Goal: Information Seeking & Learning: Learn about a topic

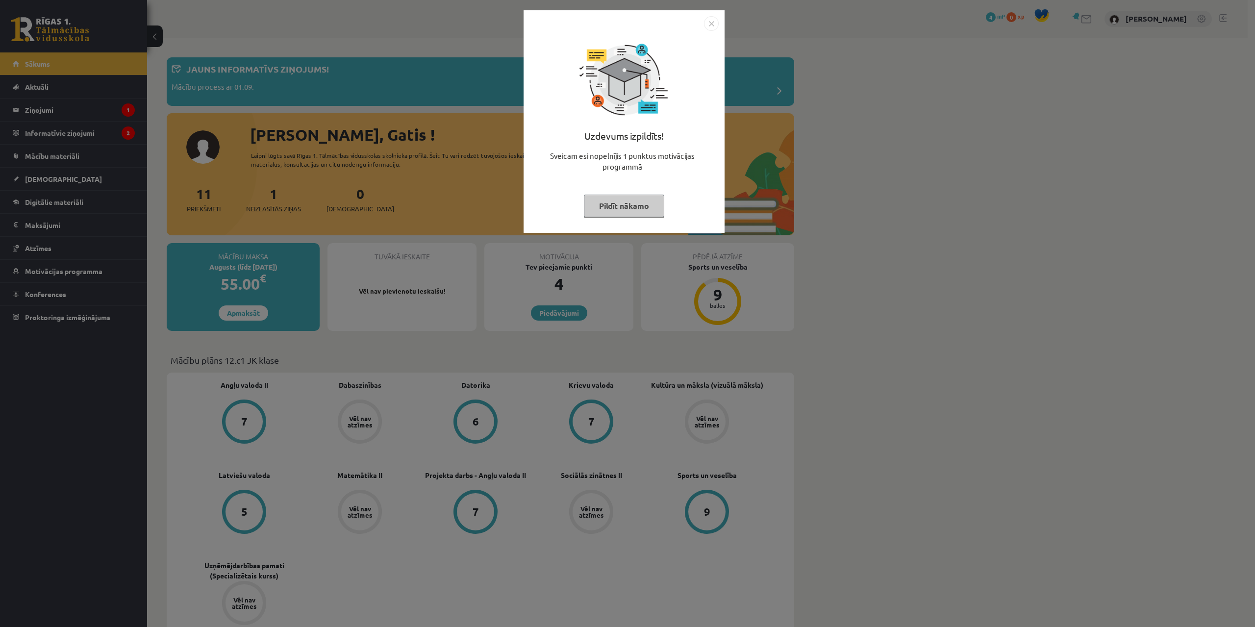
click at [708, 25] on img "Close" at bounding box center [711, 23] width 15 height 15
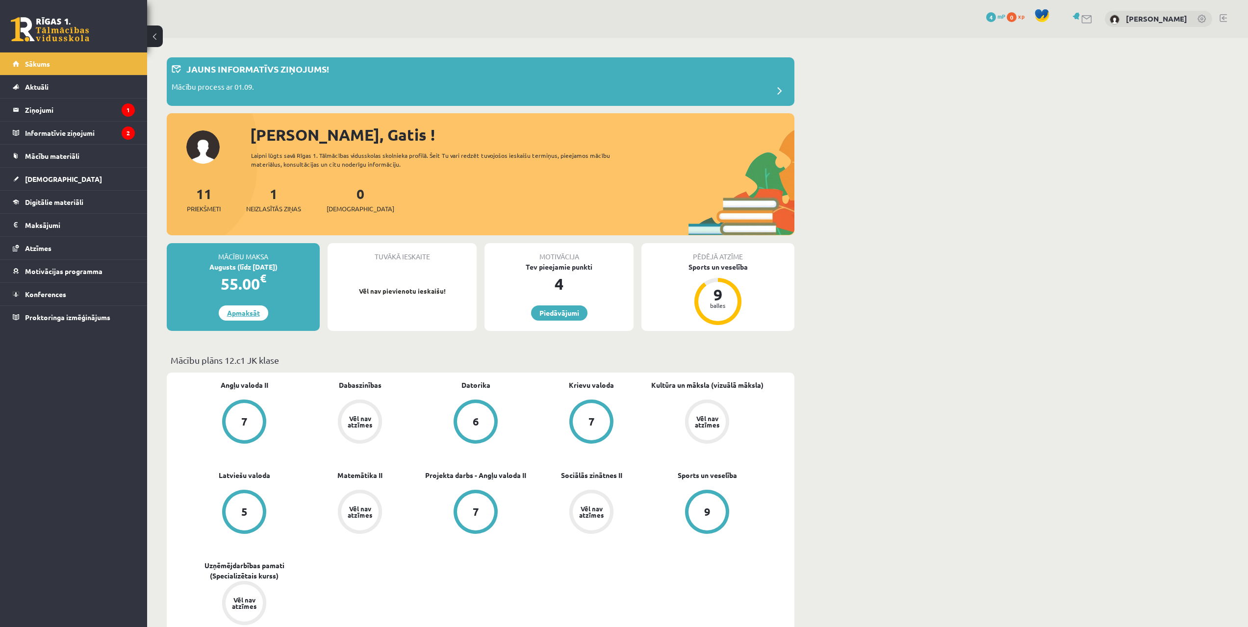
click at [240, 316] on link "Apmaksāt" at bounding box center [244, 313] width 50 height 15
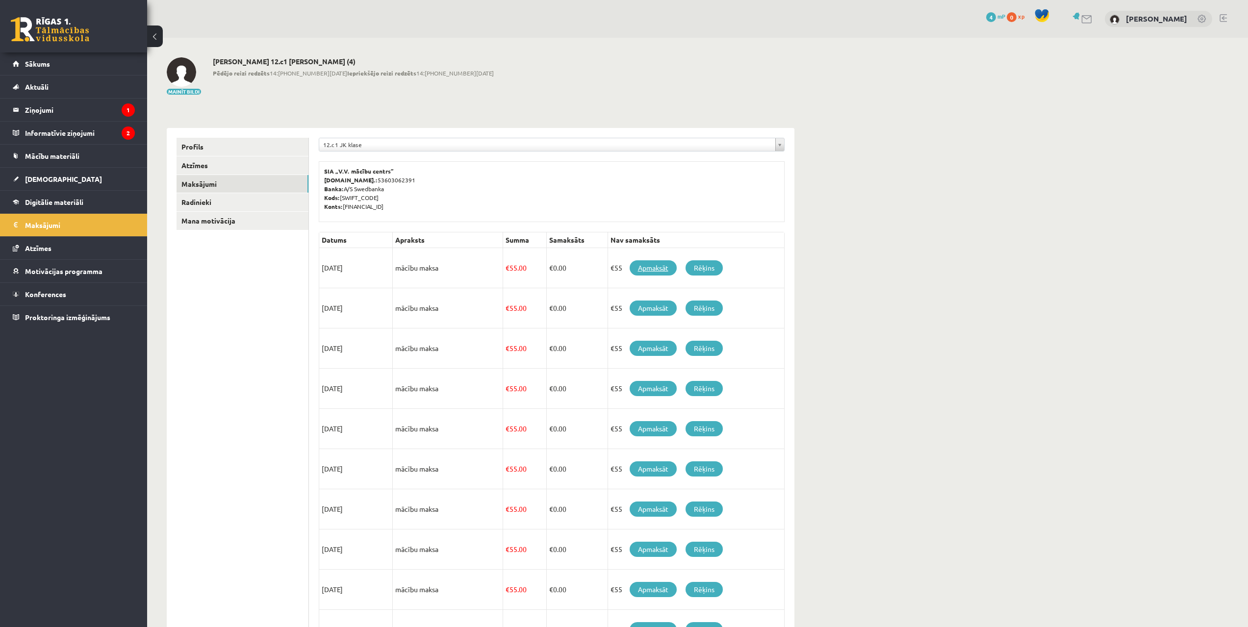
click at [653, 266] on link "Apmaksāt" at bounding box center [653, 267] width 47 height 15
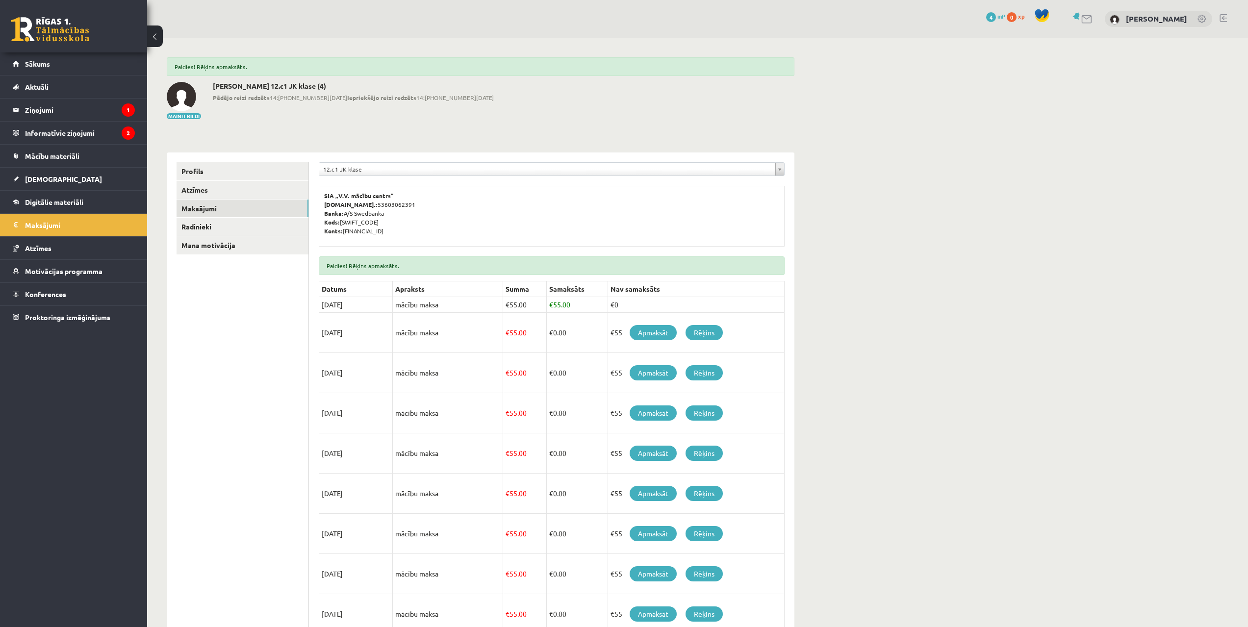
click at [314, 86] on h2 "[PERSON_NAME] 12.c1 JK klase (4)" at bounding box center [353, 86] width 281 height 8
click at [59, 115] on legend "Ziņojumi 1" at bounding box center [80, 110] width 110 height 23
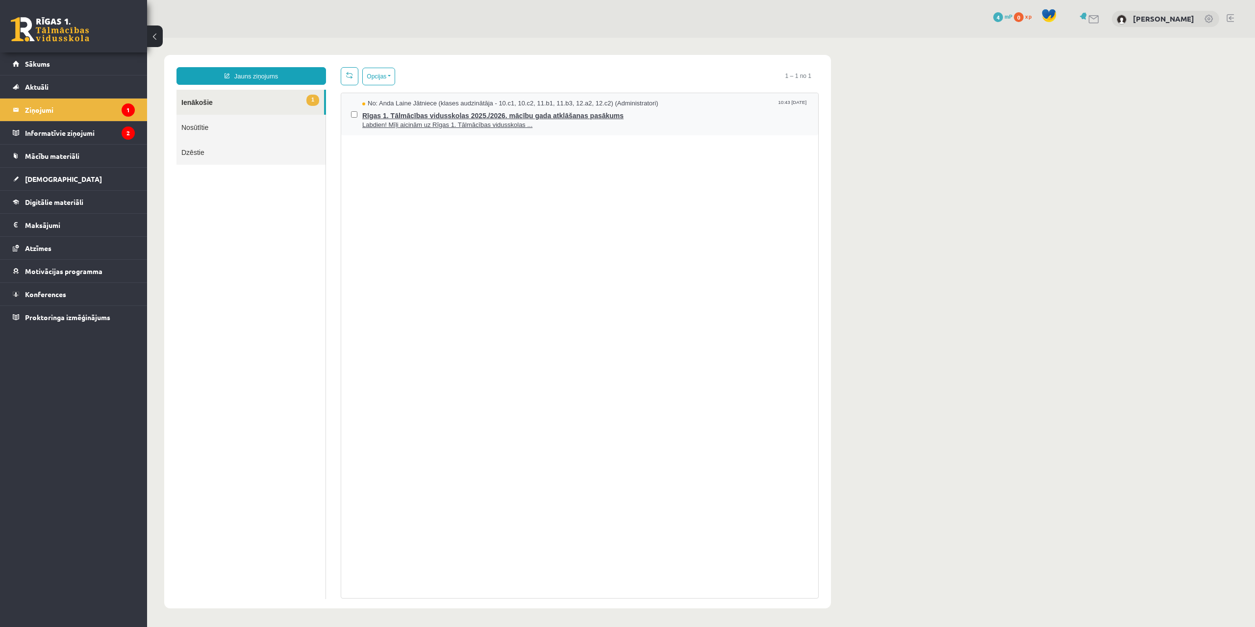
click at [417, 116] on span "Rīgas 1. Tālmācības vidusskolas 2025./2026. mācību gada atklāšanas pasākums" at bounding box center [585, 114] width 446 height 12
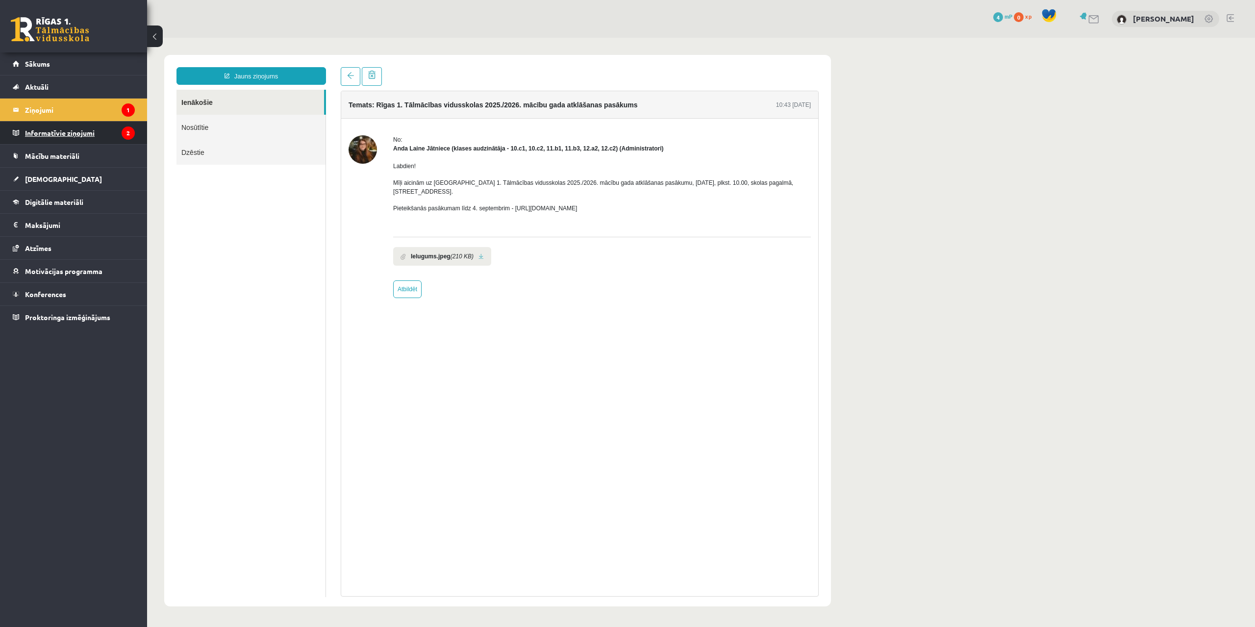
click at [101, 125] on legend "Informatīvie ziņojumi 2" at bounding box center [80, 133] width 110 height 23
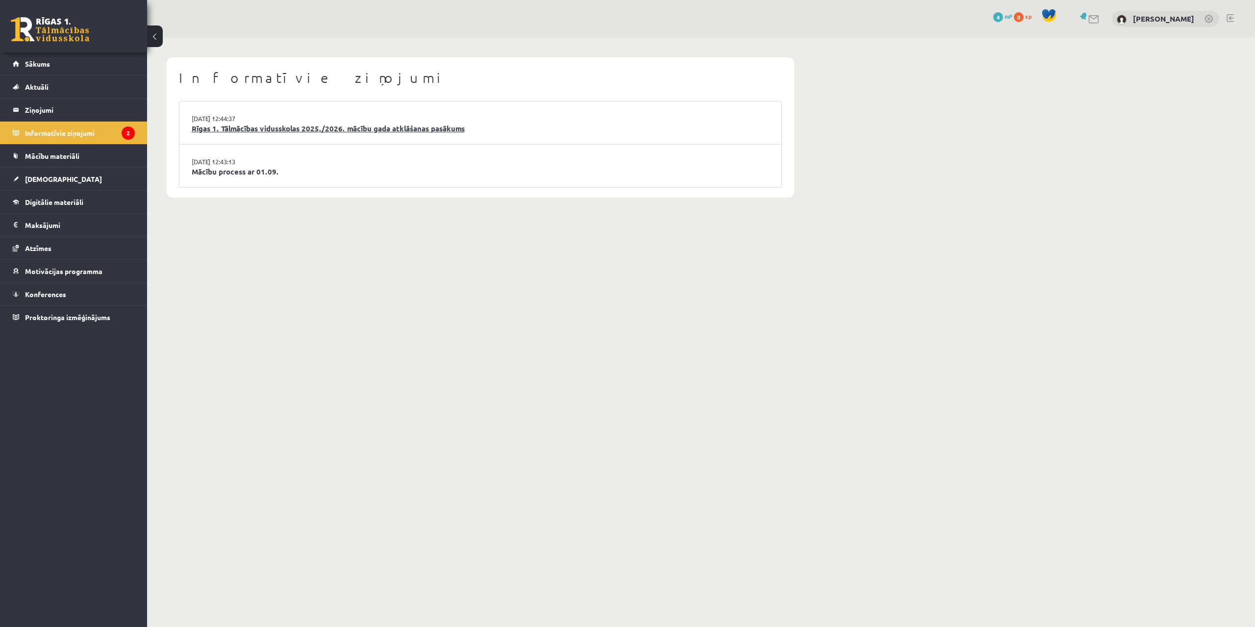
click at [323, 128] on link "Rīgas 1. Tālmācības vidusskolas 2025./2026. mācību gada atklāšanas pasākums" at bounding box center [481, 128] width 578 height 11
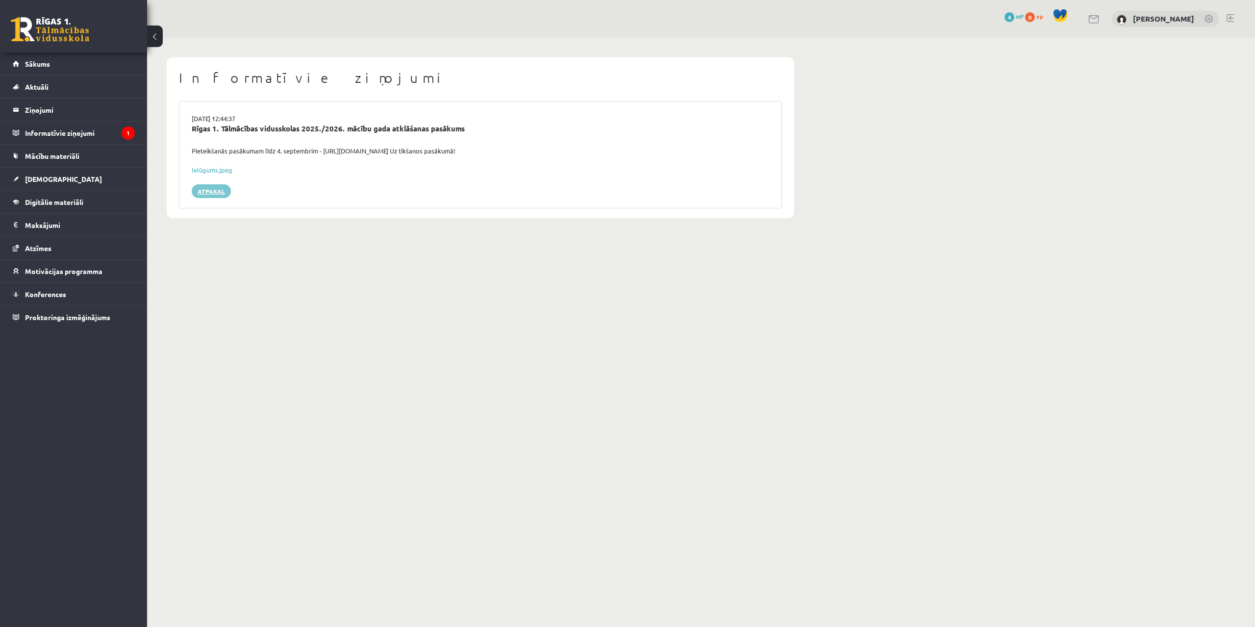
click at [218, 187] on link "Atpakaļ" at bounding box center [211, 191] width 39 height 14
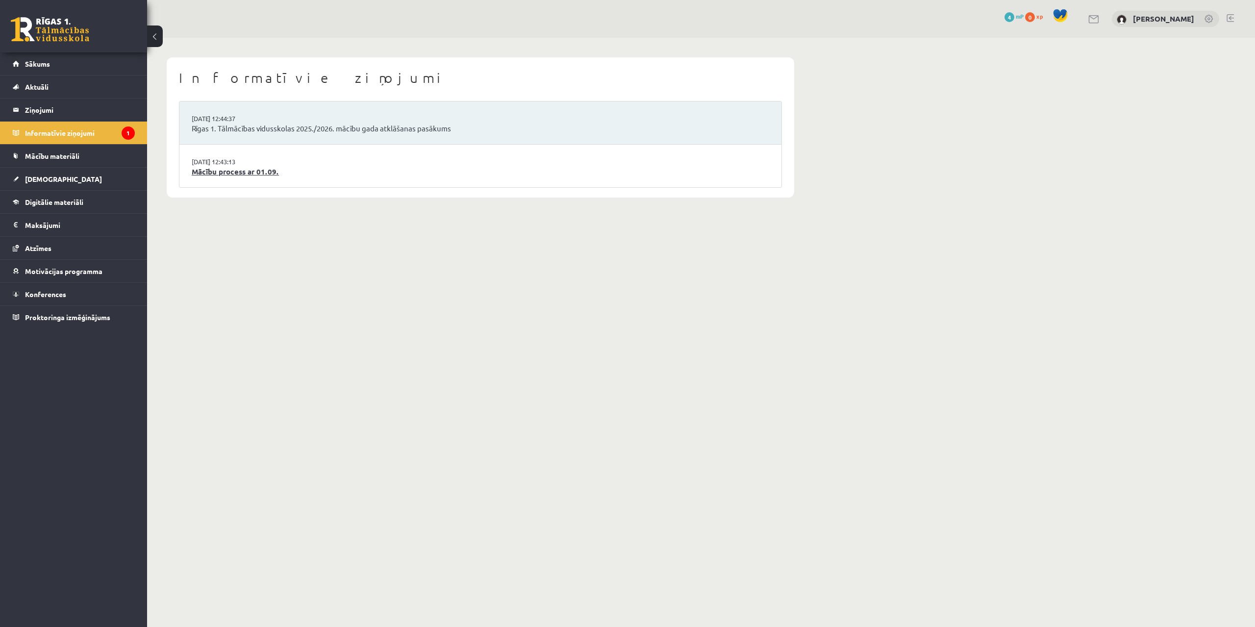
click at [223, 171] on link "Mācību process ar 01.09." at bounding box center [481, 171] width 578 height 11
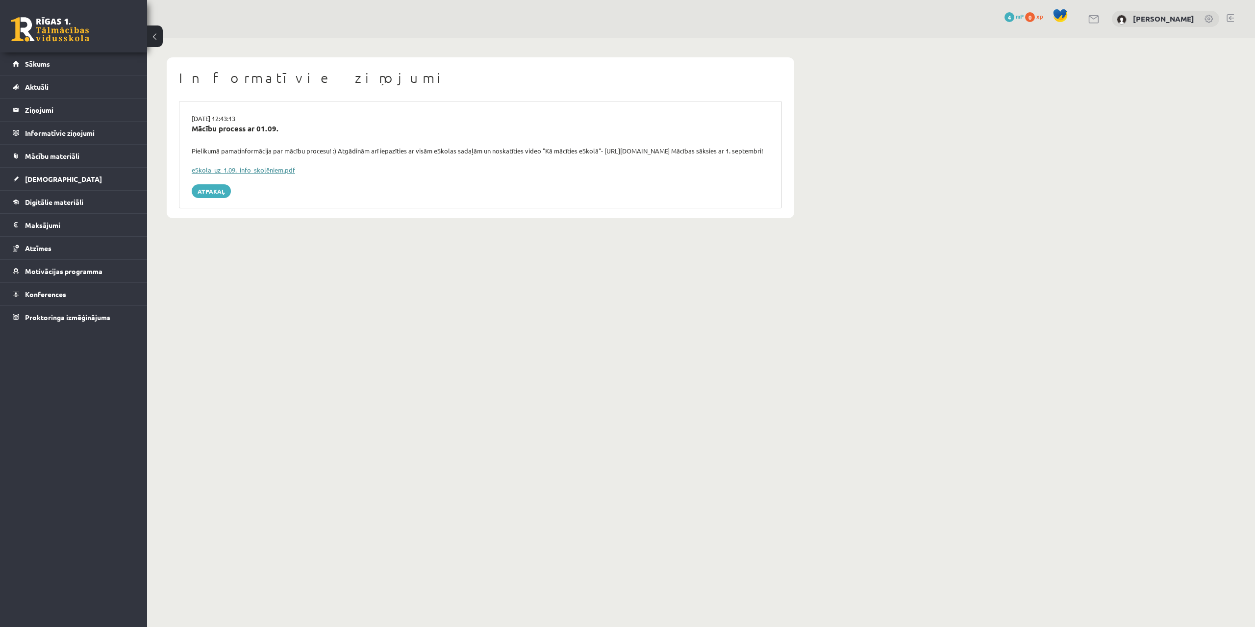
click at [259, 174] on link "eSkola_uz_1.09._info_skolēniem.pdf" at bounding box center [243, 170] width 103 height 8
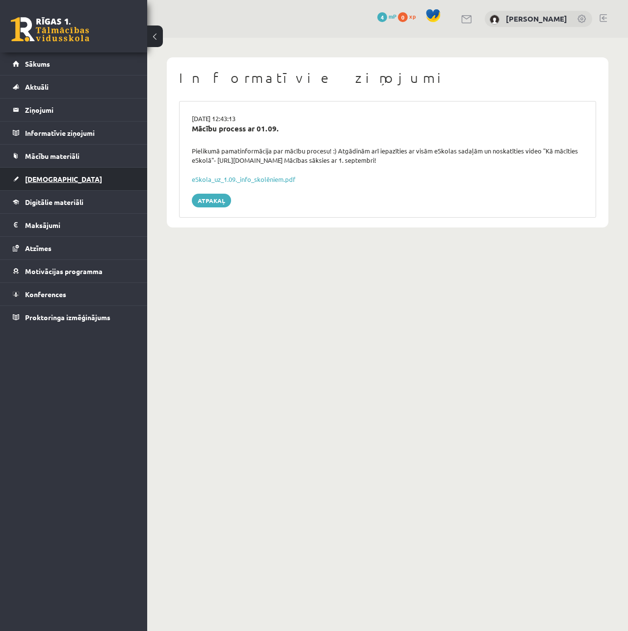
click at [34, 175] on span "[DEMOGRAPHIC_DATA]" at bounding box center [63, 179] width 77 height 9
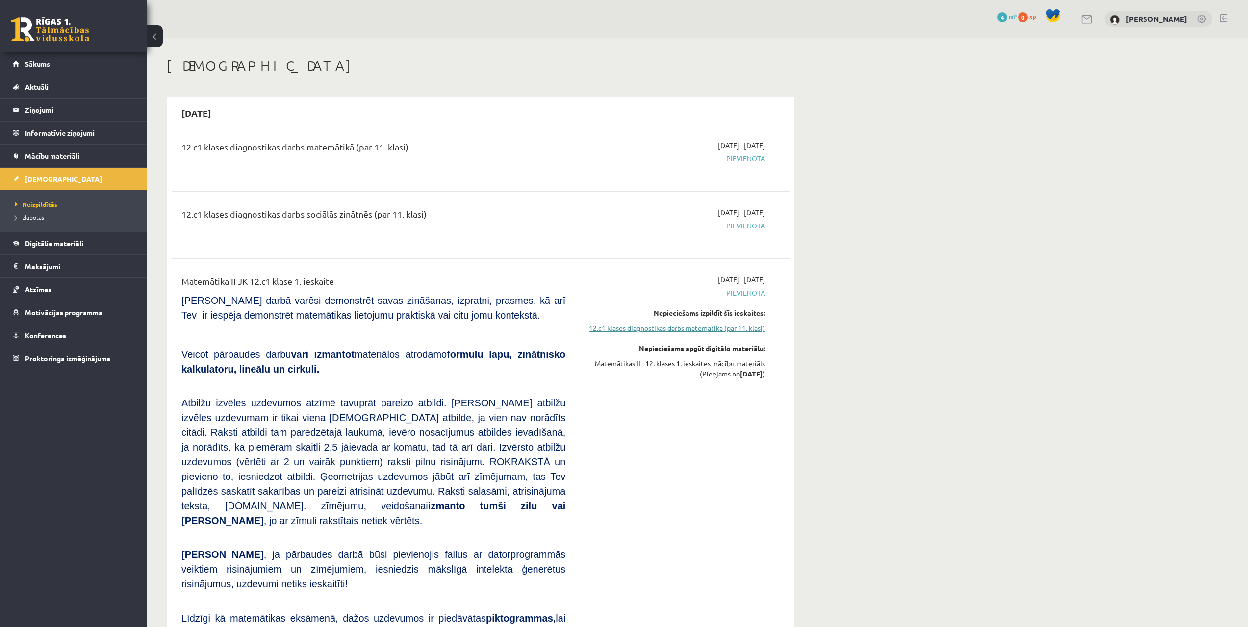
click at [709, 329] on link "12.c1 klases diagnostikas darbs matemātikā (par 11. klasi)" at bounding box center [672, 328] width 185 height 10
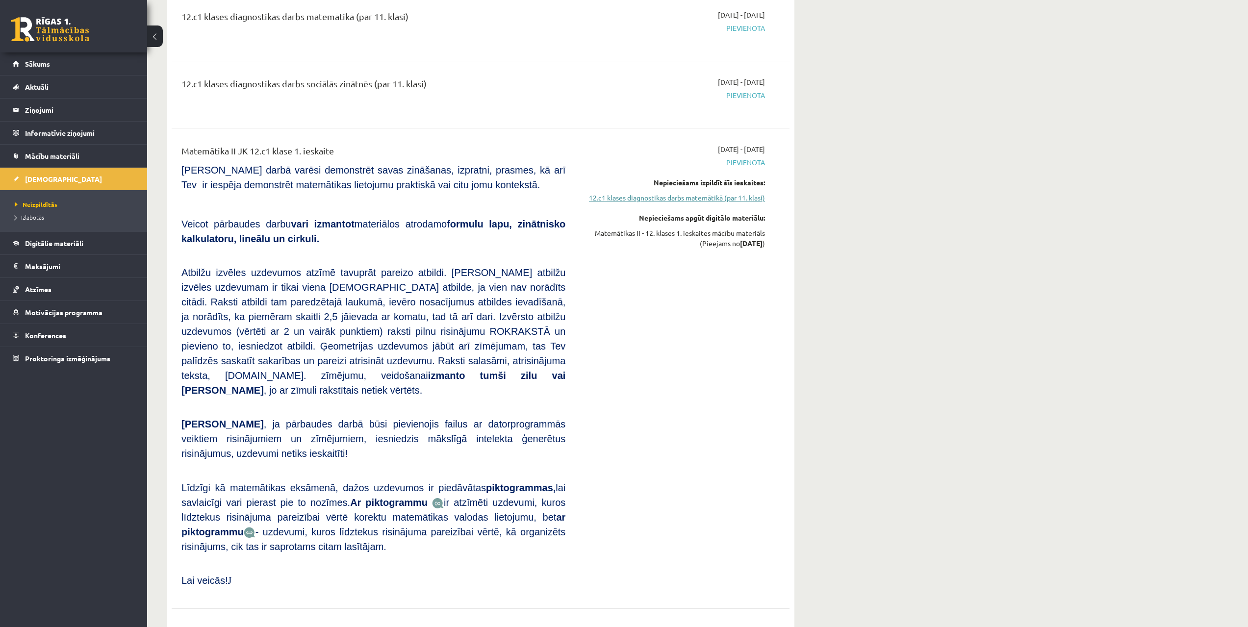
click at [674, 199] on link "12.c1 klases diagnostikas darbs matemātikā (par 11. klasi)" at bounding box center [672, 198] width 185 height 10
click at [740, 163] on span "Pievienota" at bounding box center [672, 162] width 185 height 10
click at [41, 240] on span "Digitālie materiāli" at bounding box center [54, 243] width 58 height 9
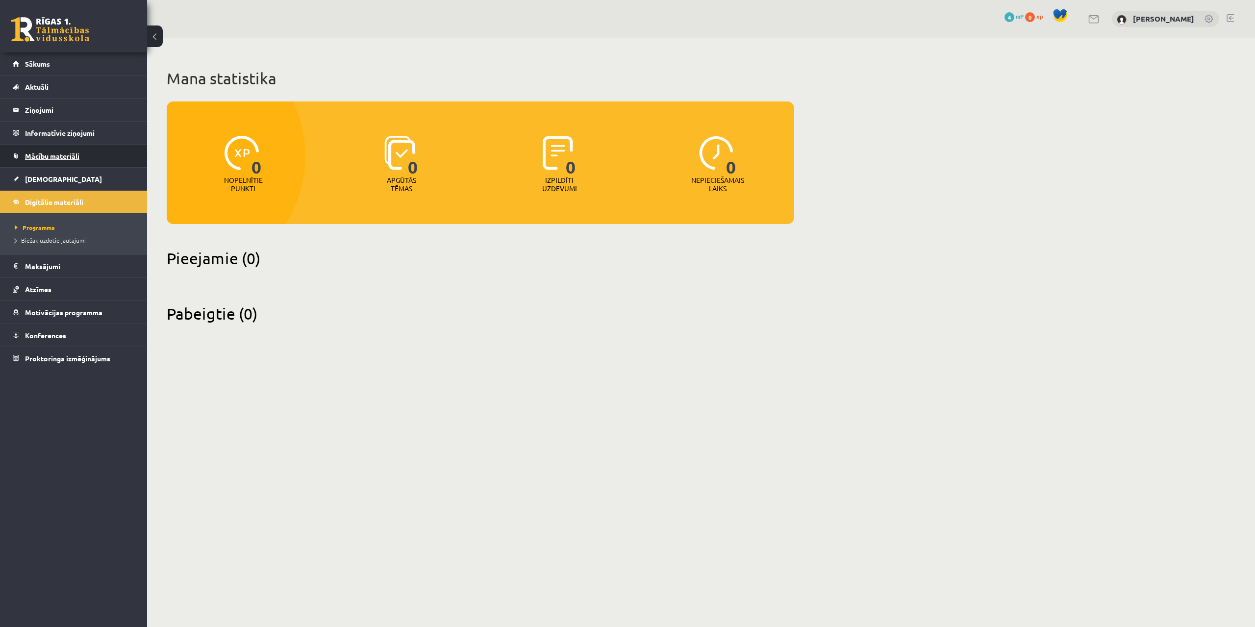
click at [54, 153] on span "Mācību materiāli" at bounding box center [52, 156] width 54 height 9
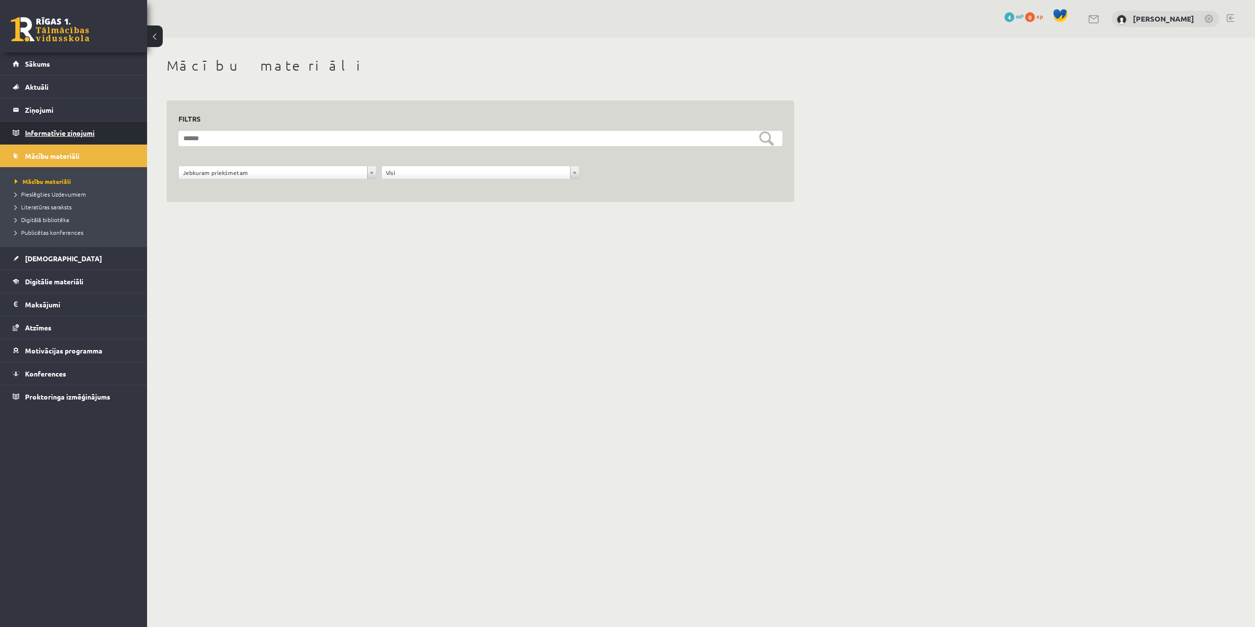
click at [47, 133] on legend "Informatīvie ziņojumi 0" at bounding box center [80, 133] width 110 height 23
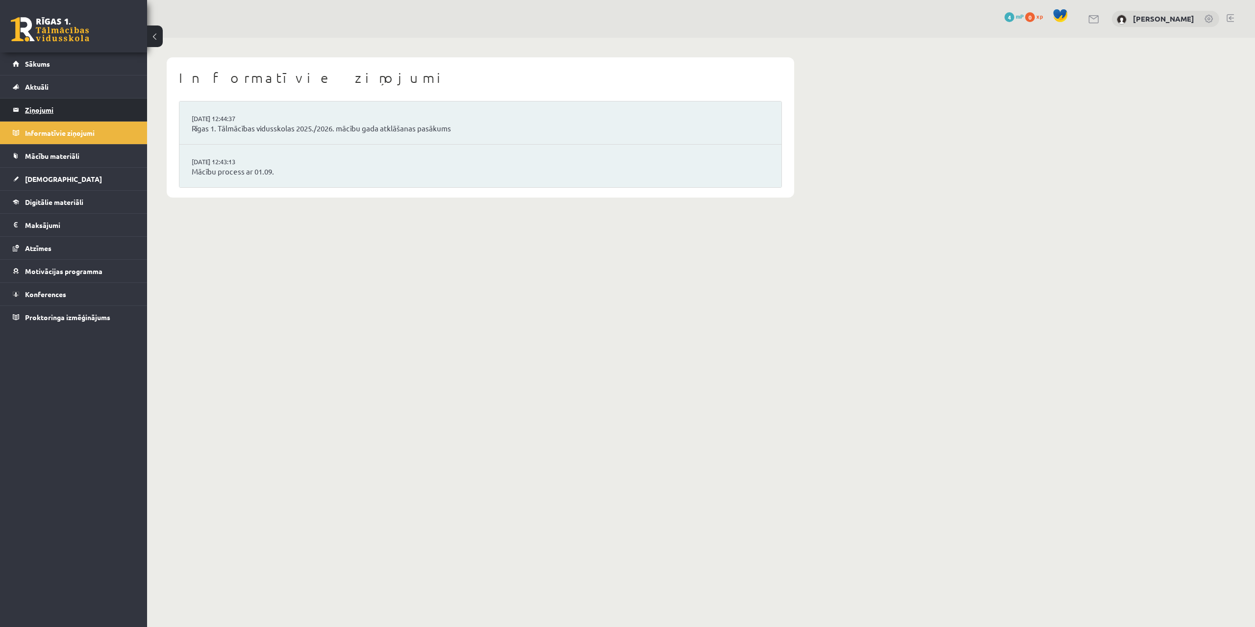
click at [40, 107] on legend "Ziņojumi 0" at bounding box center [80, 110] width 110 height 23
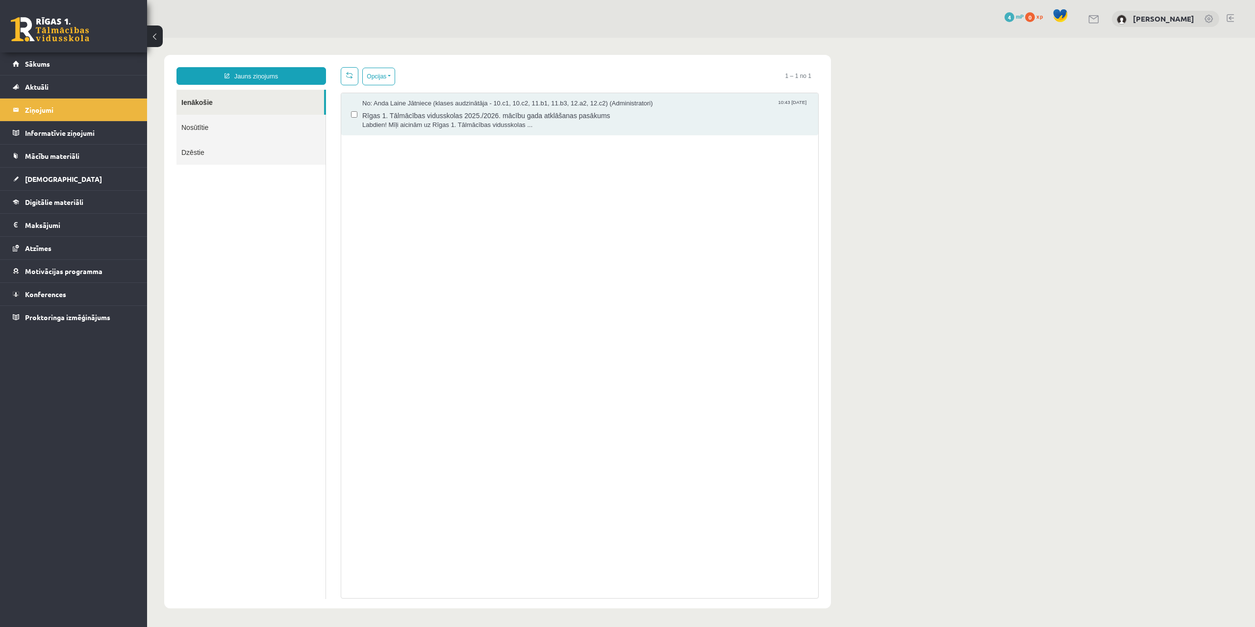
click at [204, 134] on link "Nosūtītie" at bounding box center [251, 127] width 149 height 25
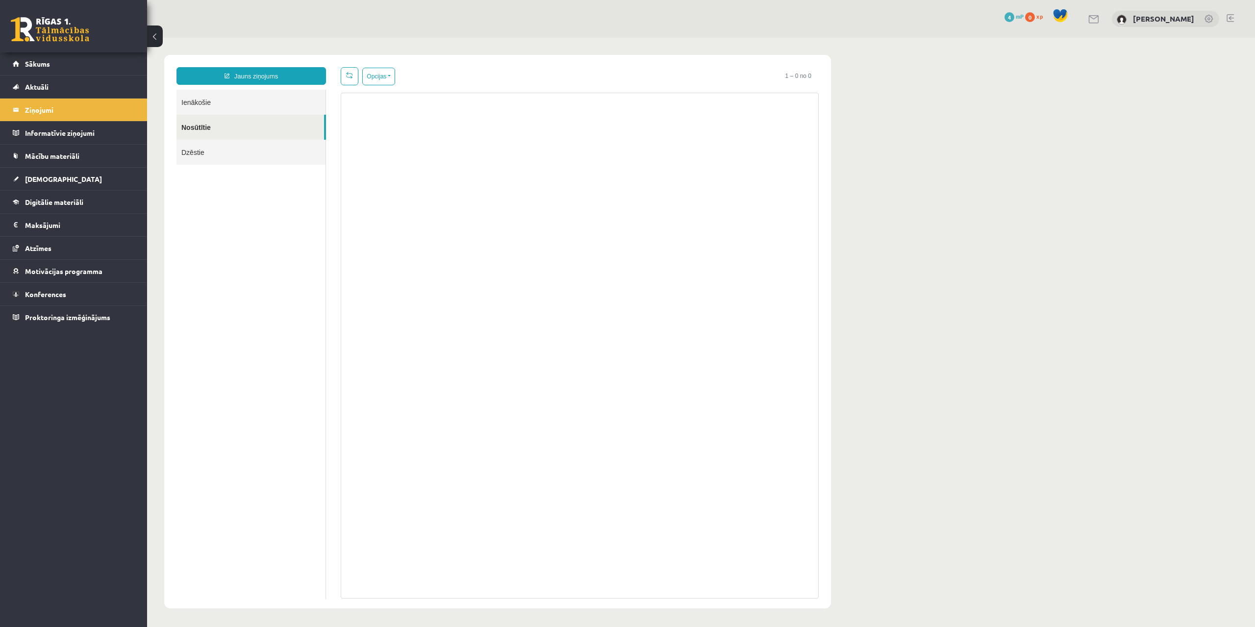
click at [212, 106] on link "Ienākošie" at bounding box center [251, 102] width 149 height 25
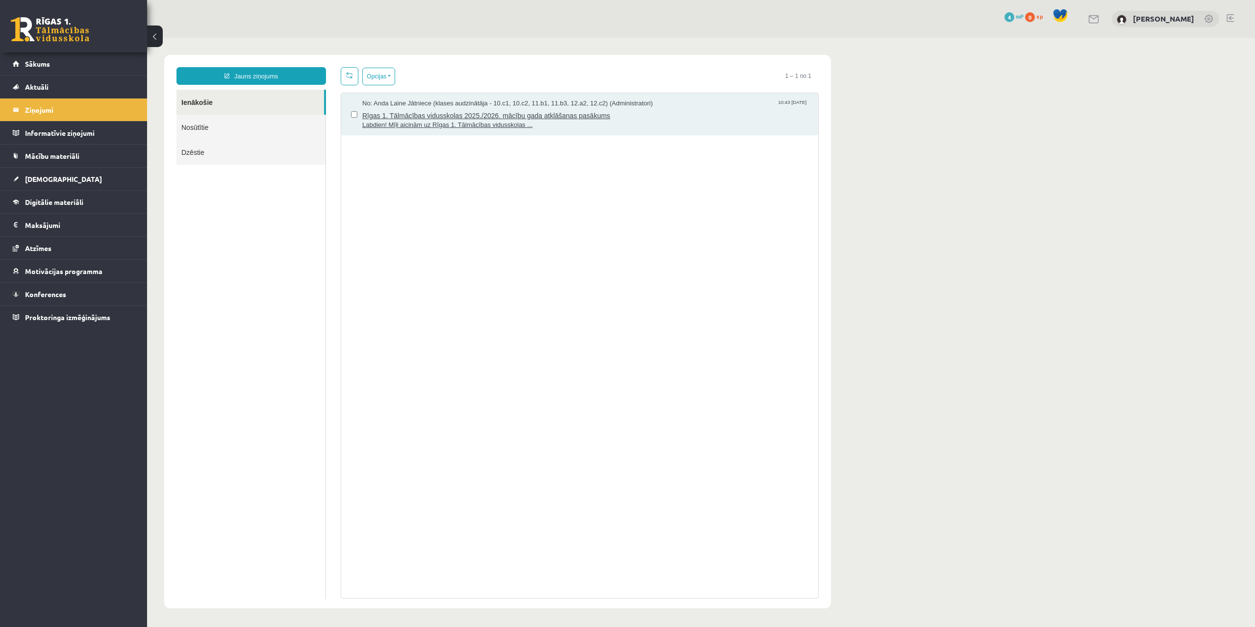
click at [425, 121] on span "Labdien! Mīļi aicinām uz Rīgas 1. Tālmācības vidusskolas ..." at bounding box center [585, 125] width 446 height 9
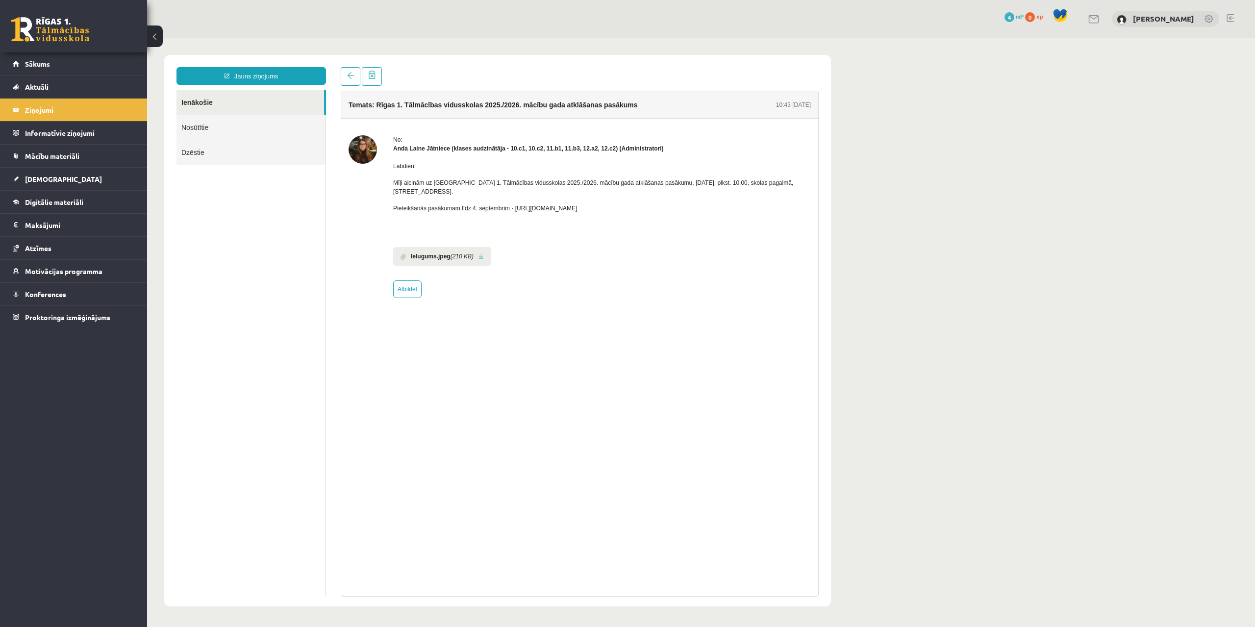
click at [480, 254] on link at bounding box center [481, 257] width 5 height 6
click at [39, 86] on span "Aktuāli" at bounding box center [37, 86] width 24 height 9
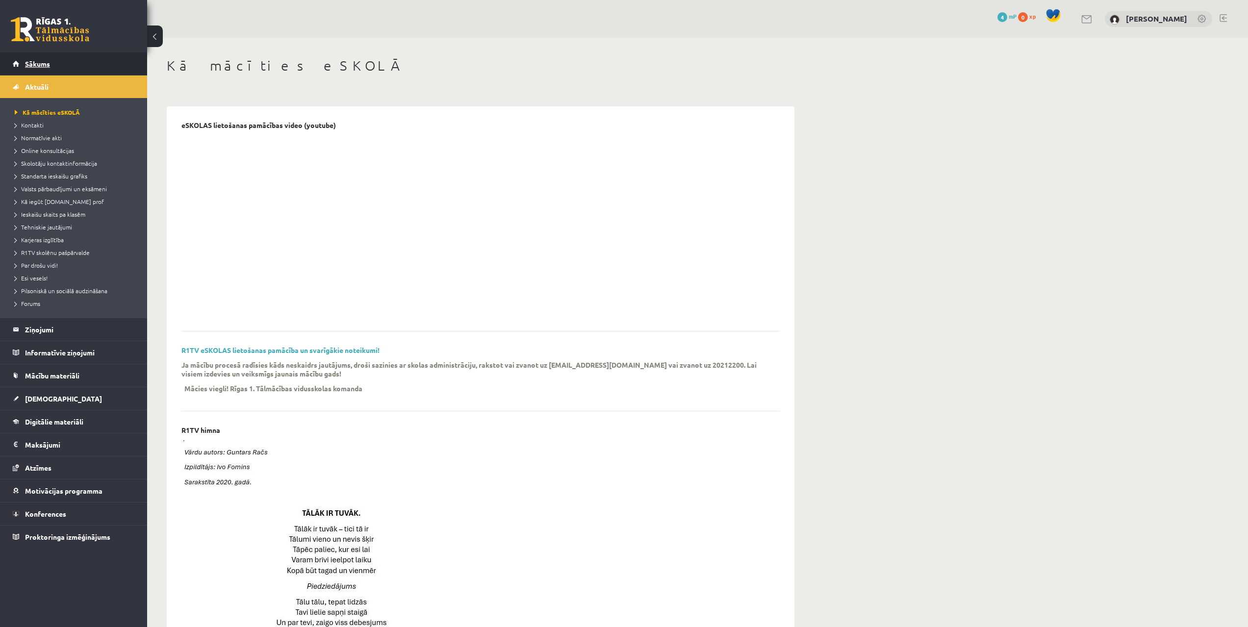
click at [40, 65] on span "Sākums" at bounding box center [37, 63] width 25 height 9
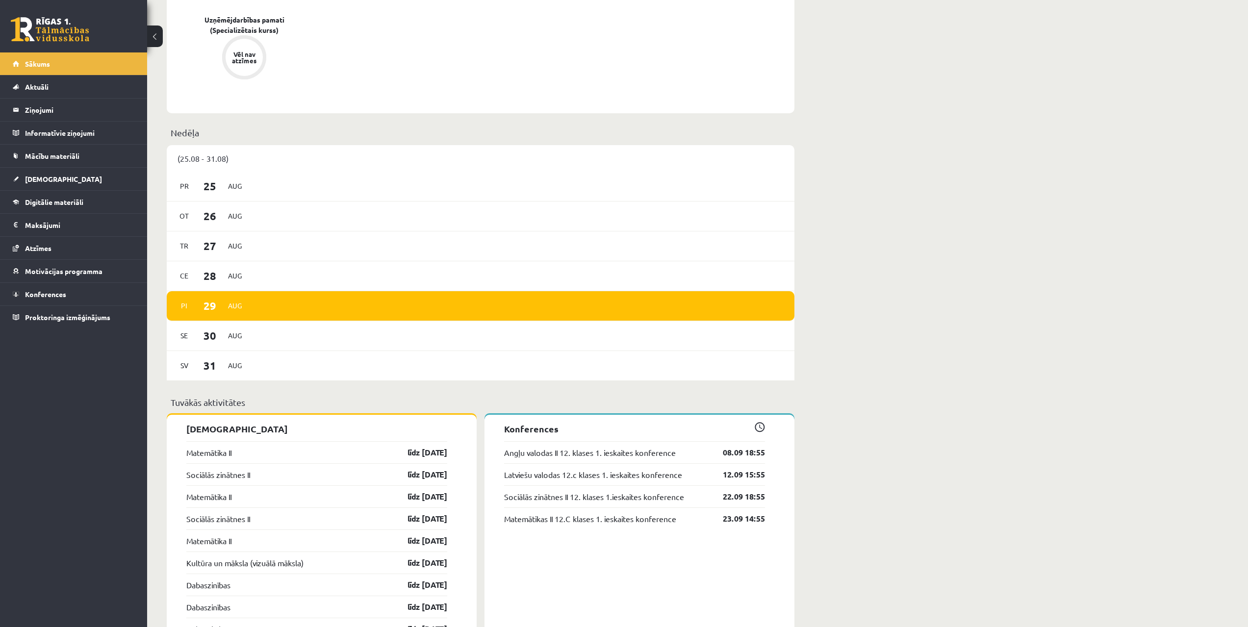
scroll to position [637, 0]
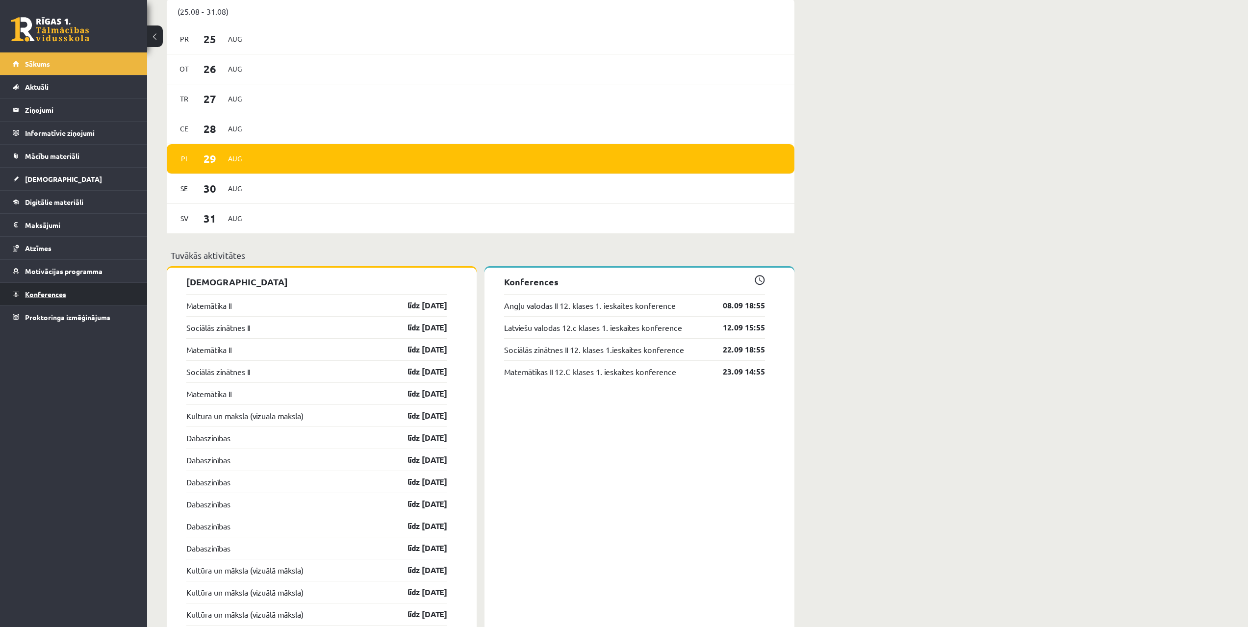
click at [48, 291] on span "Konferences" at bounding box center [45, 294] width 41 height 9
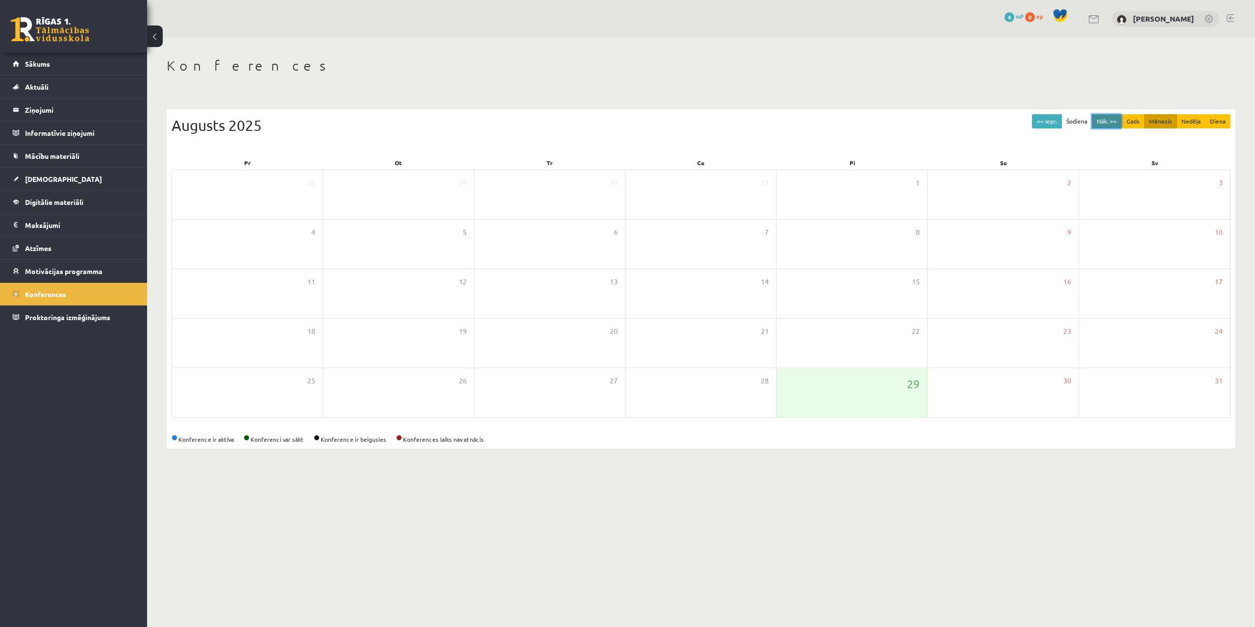
click at [1098, 124] on button "Nāk. >>" at bounding box center [1107, 121] width 30 height 14
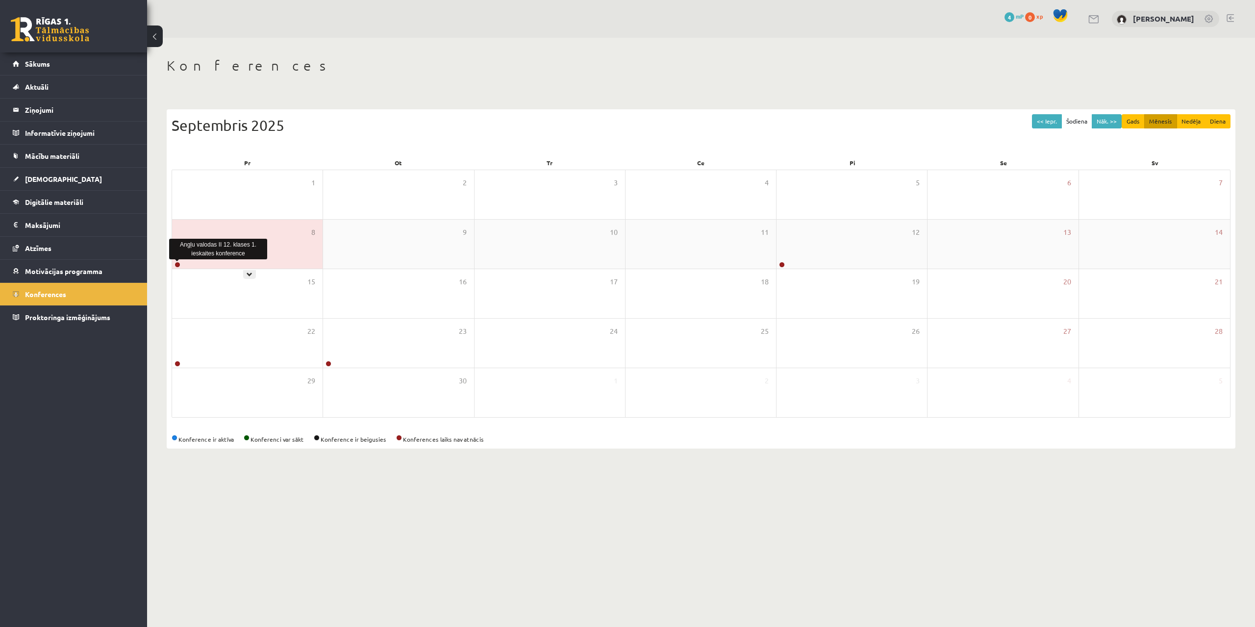
click at [176, 263] on link at bounding box center [178, 265] width 6 height 6
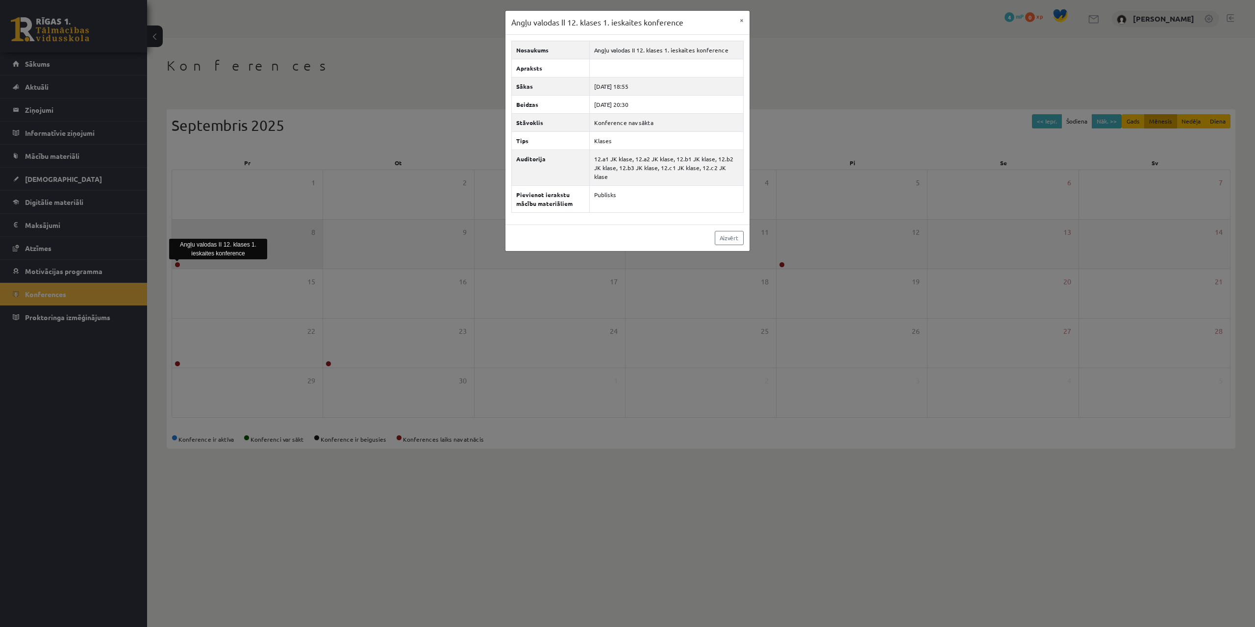
click at [176, 263] on div "Angļu valodas II 12. klases 1. ieskaites konference × Nosaukums Angļu valodas I…" at bounding box center [627, 313] width 1255 height 627
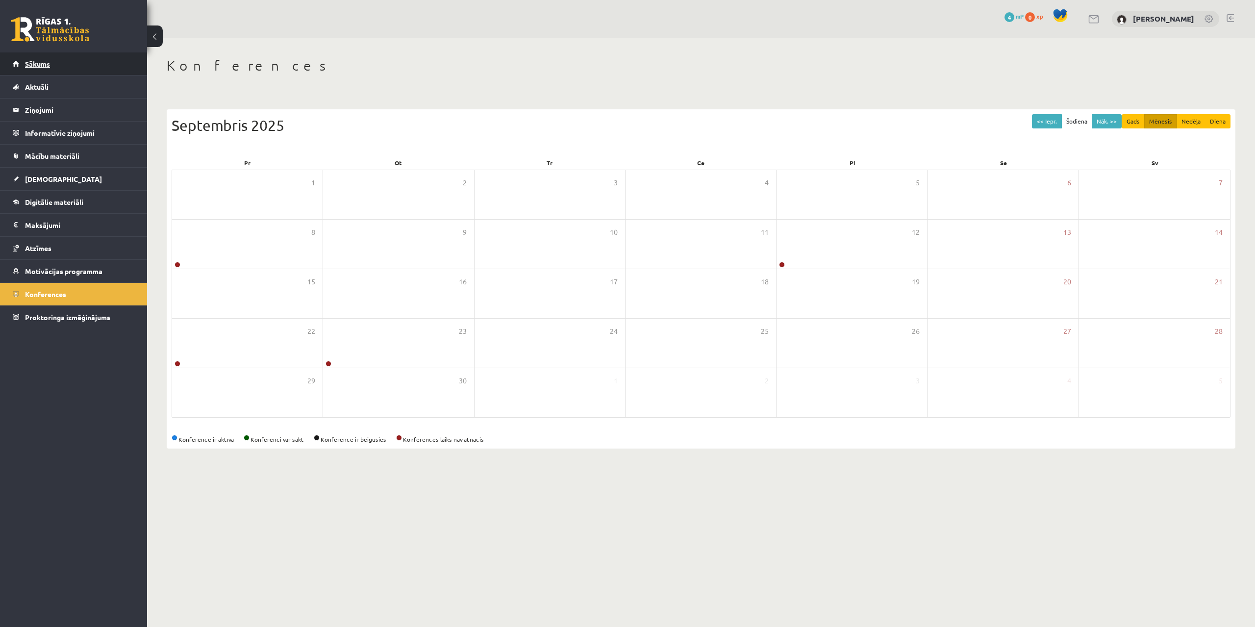
click at [41, 60] on span "Sākums" at bounding box center [37, 63] width 25 height 9
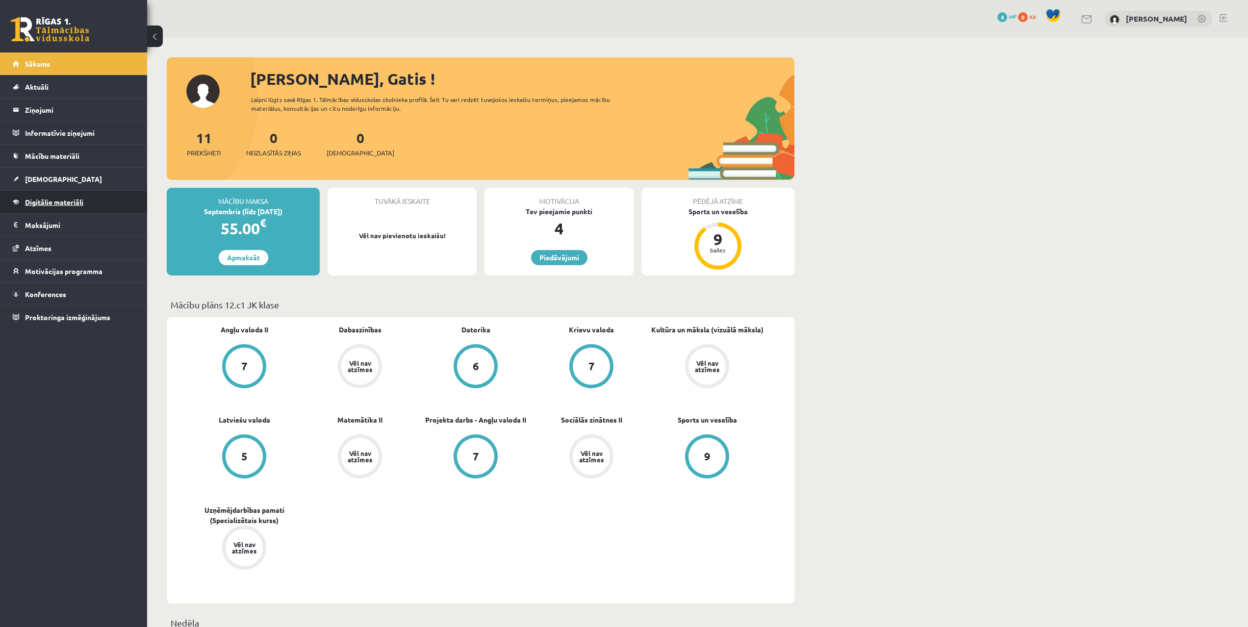
click at [38, 197] on link "Digitālie materiāli" at bounding box center [74, 202] width 122 height 23
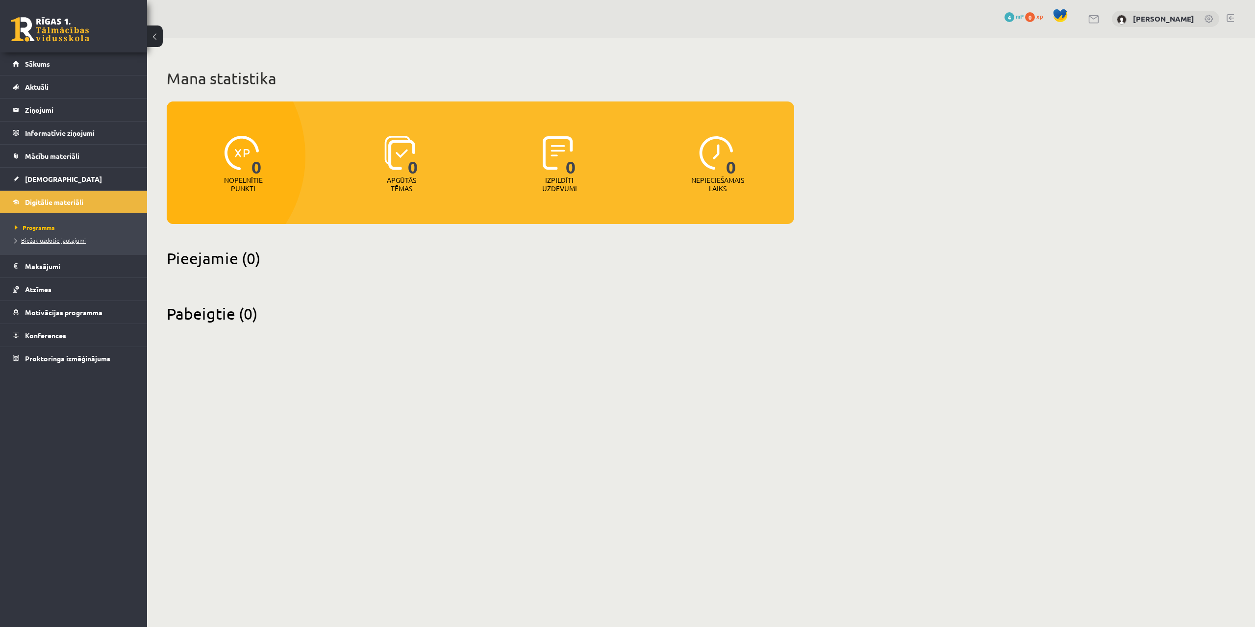
click at [37, 238] on span "Biežāk uzdotie jautājumi" at bounding box center [50, 240] width 71 height 8
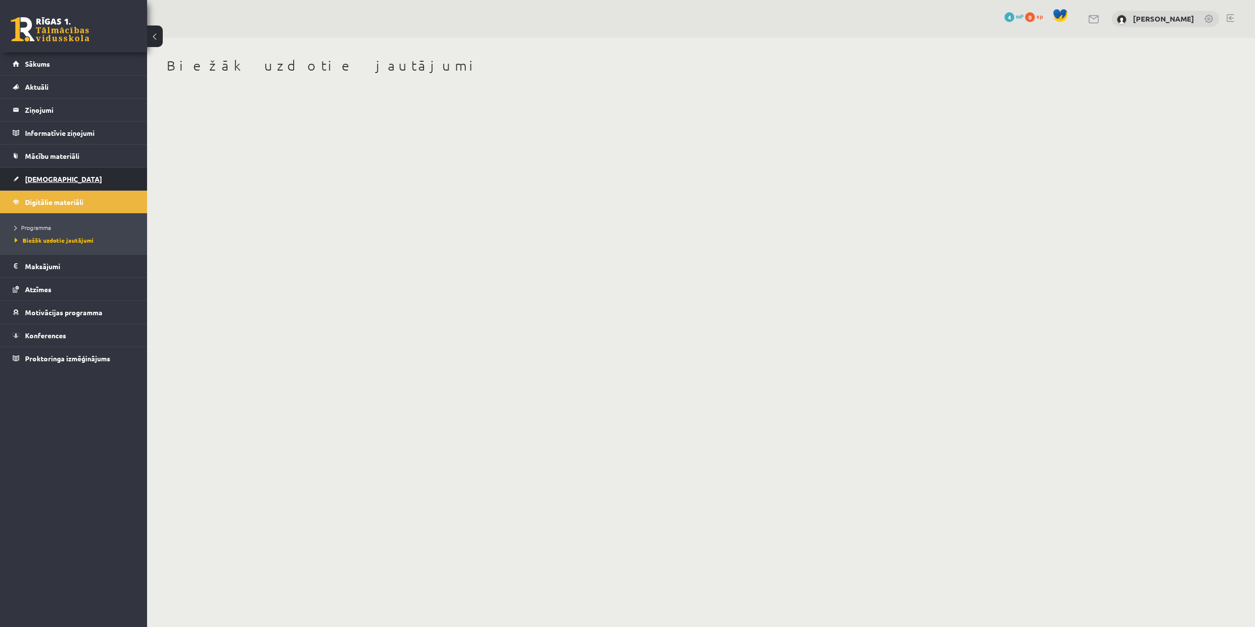
click at [38, 175] on span "[DEMOGRAPHIC_DATA]" at bounding box center [63, 179] width 77 height 9
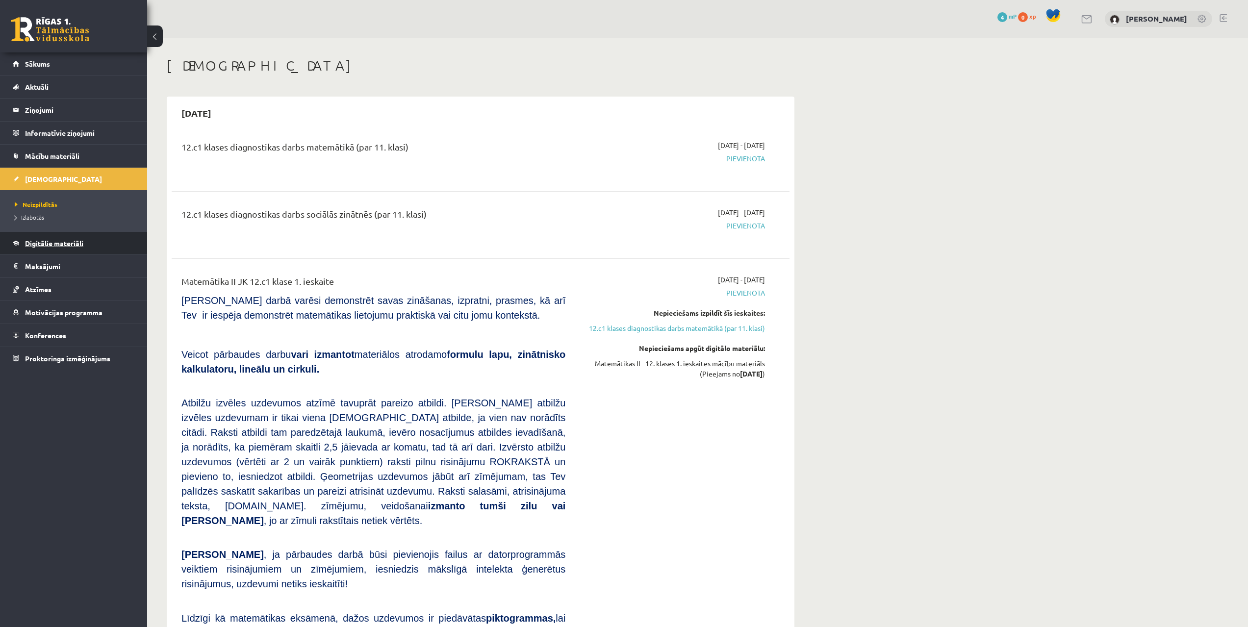
click at [38, 243] on span "Digitālie materiāli" at bounding box center [54, 243] width 58 height 9
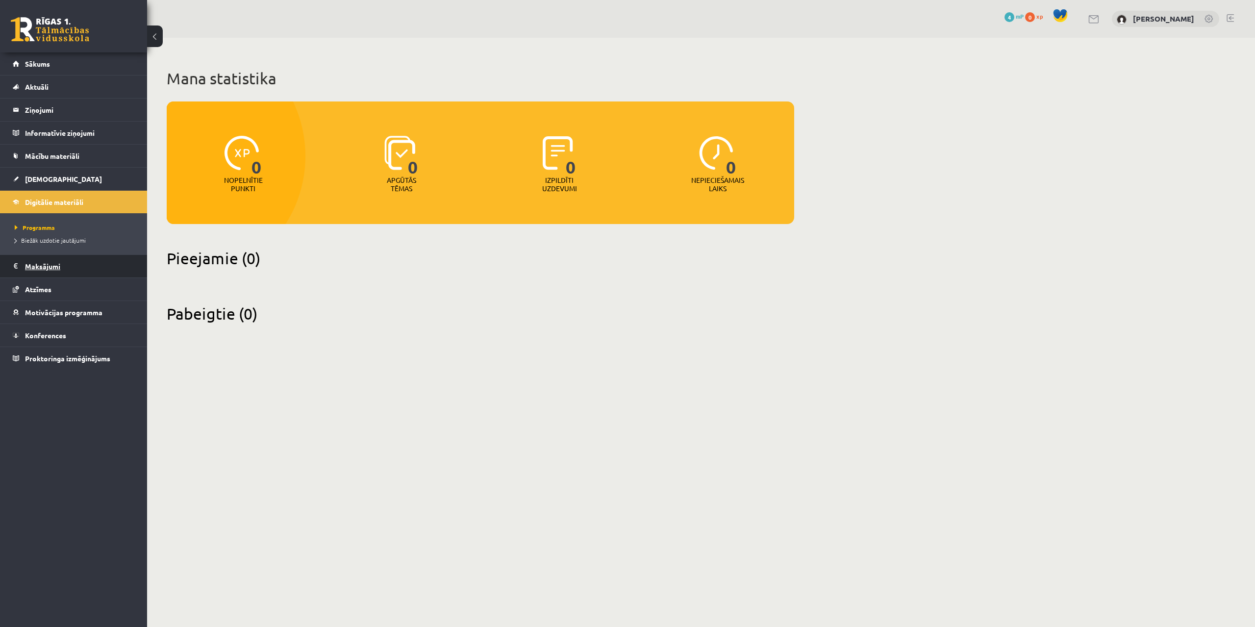
click at [37, 265] on legend "Maksājumi 0" at bounding box center [80, 266] width 110 height 23
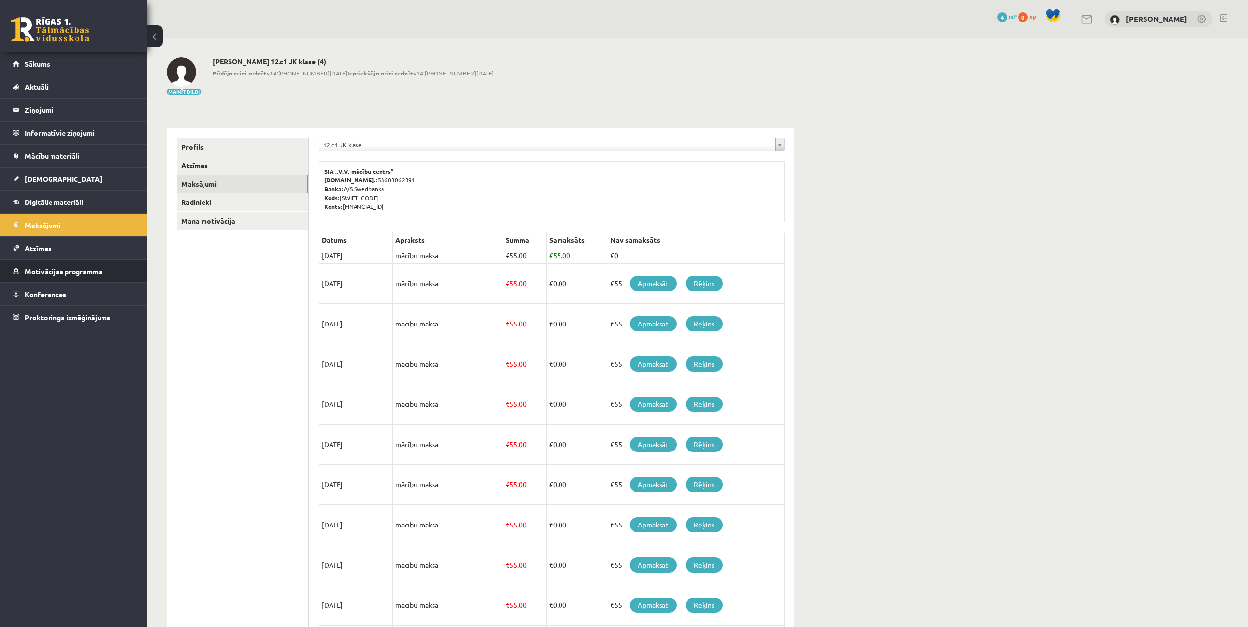
click at [37, 272] on span "Motivācijas programma" at bounding box center [63, 271] width 77 height 9
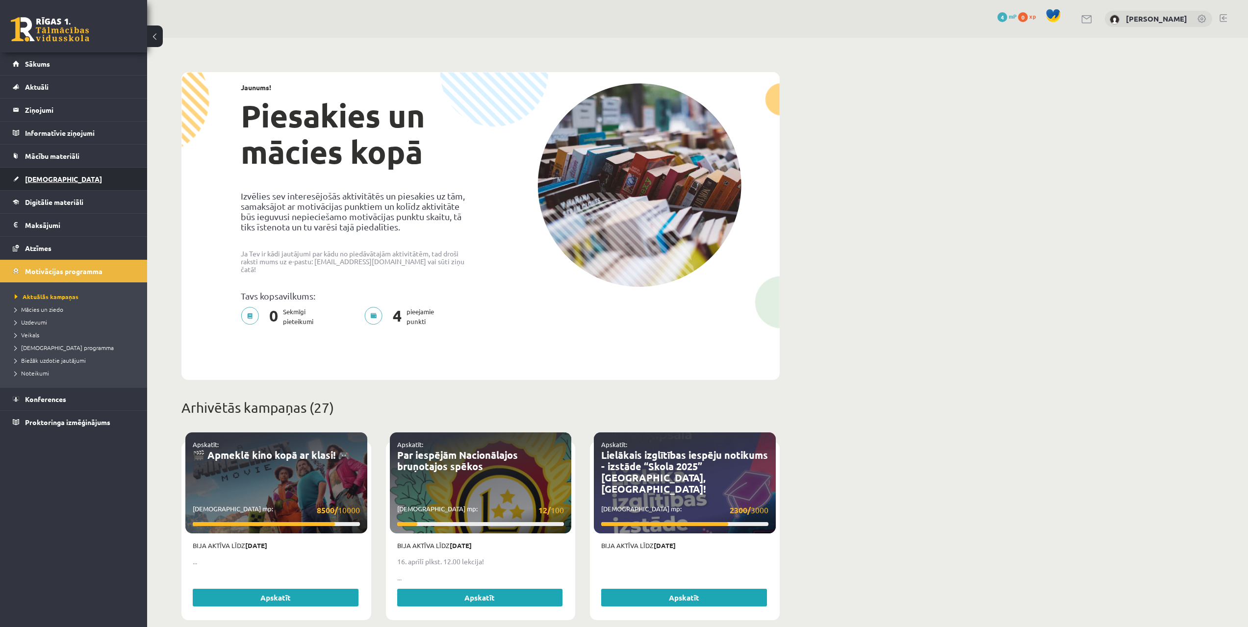
click at [40, 175] on link "[DEMOGRAPHIC_DATA]" at bounding box center [74, 179] width 122 height 23
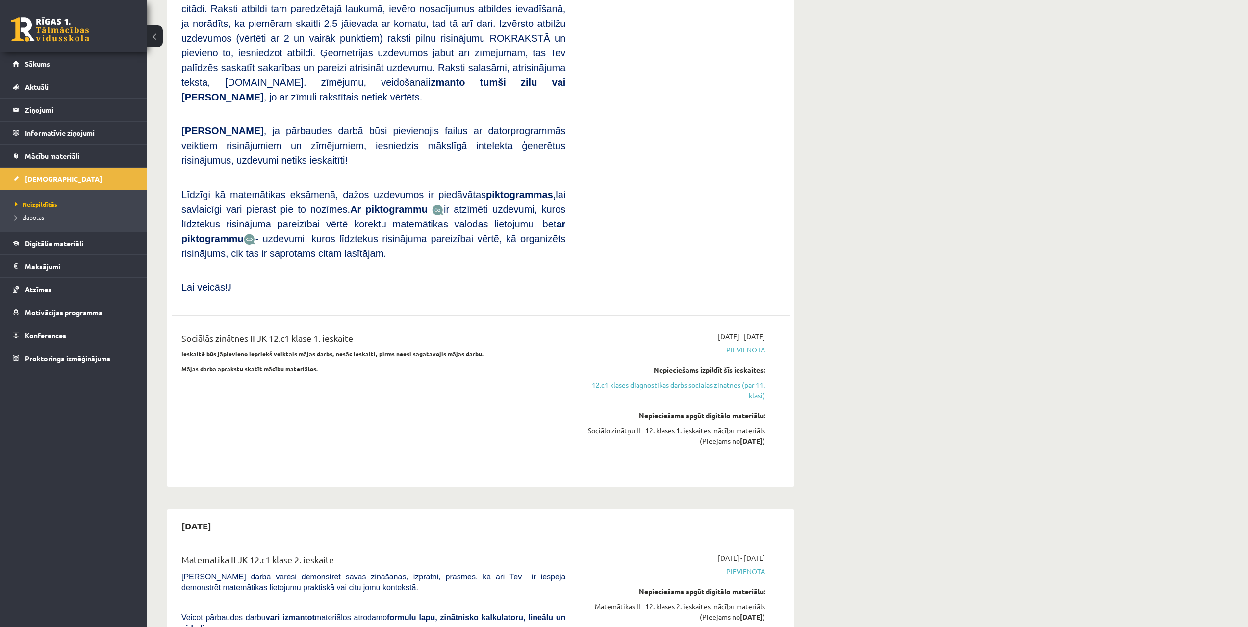
scroll to position [441, 0]
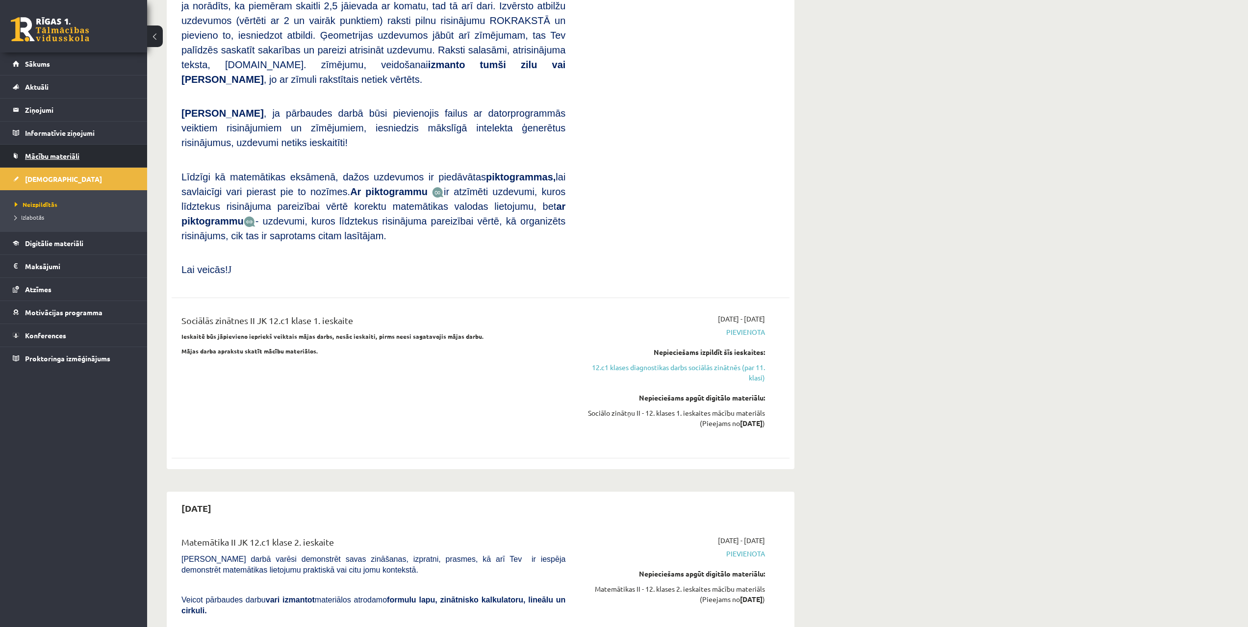
click at [33, 153] on span "Mācību materiāli" at bounding box center [52, 156] width 54 height 9
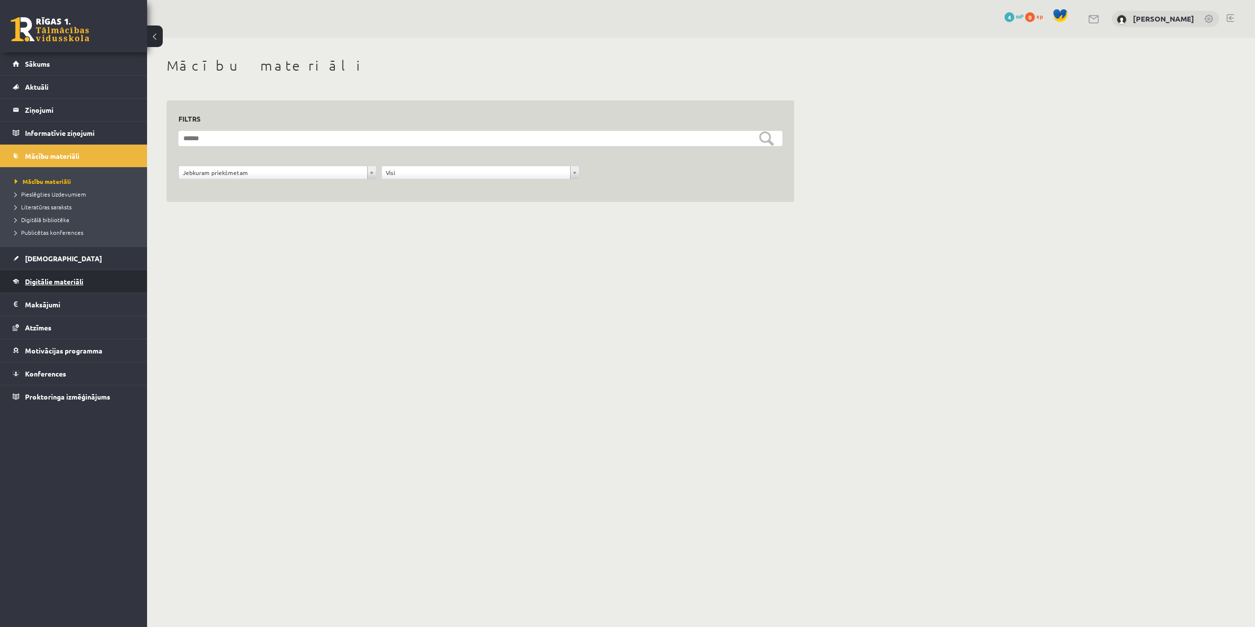
click at [37, 281] on span "Digitālie materiāli" at bounding box center [54, 281] width 58 height 9
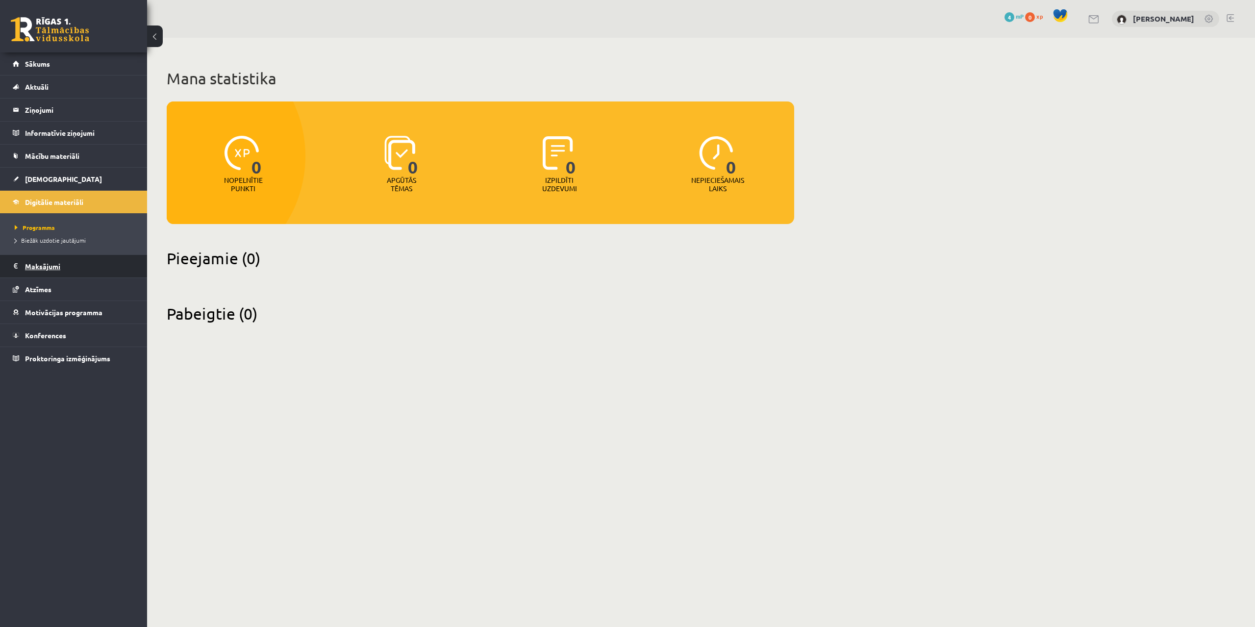
click at [40, 261] on legend "Maksājumi 0" at bounding box center [80, 266] width 110 height 23
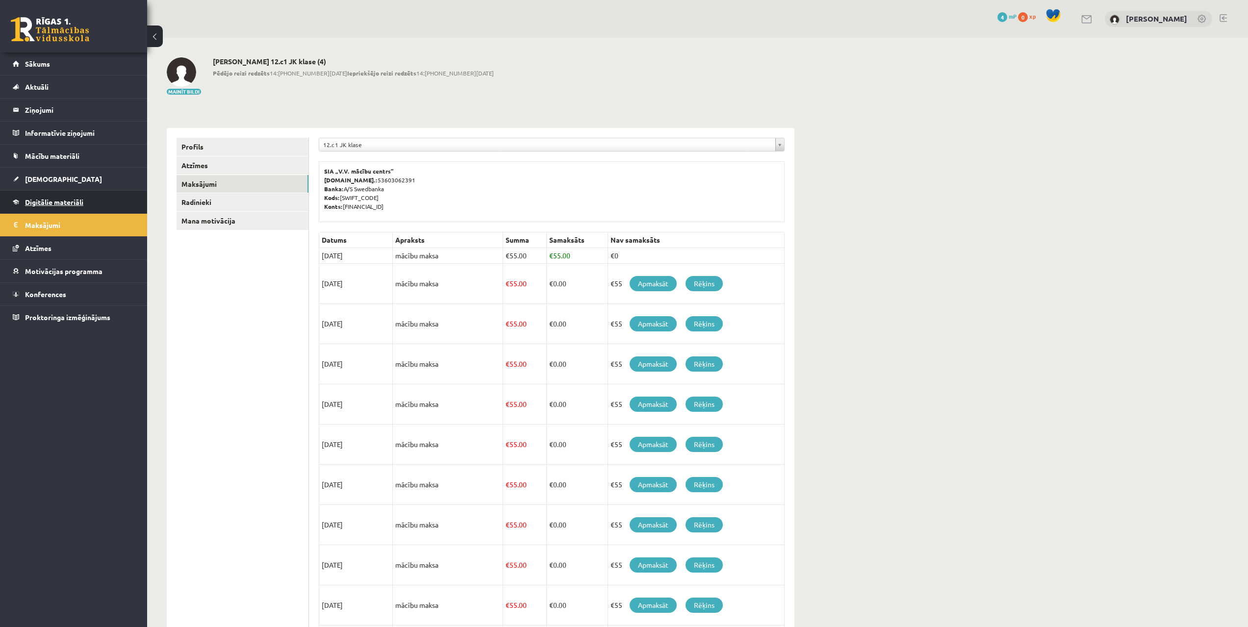
click at [44, 201] on span "Digitālie materiāli" at bounding box center [54, 202] width 58 height 9
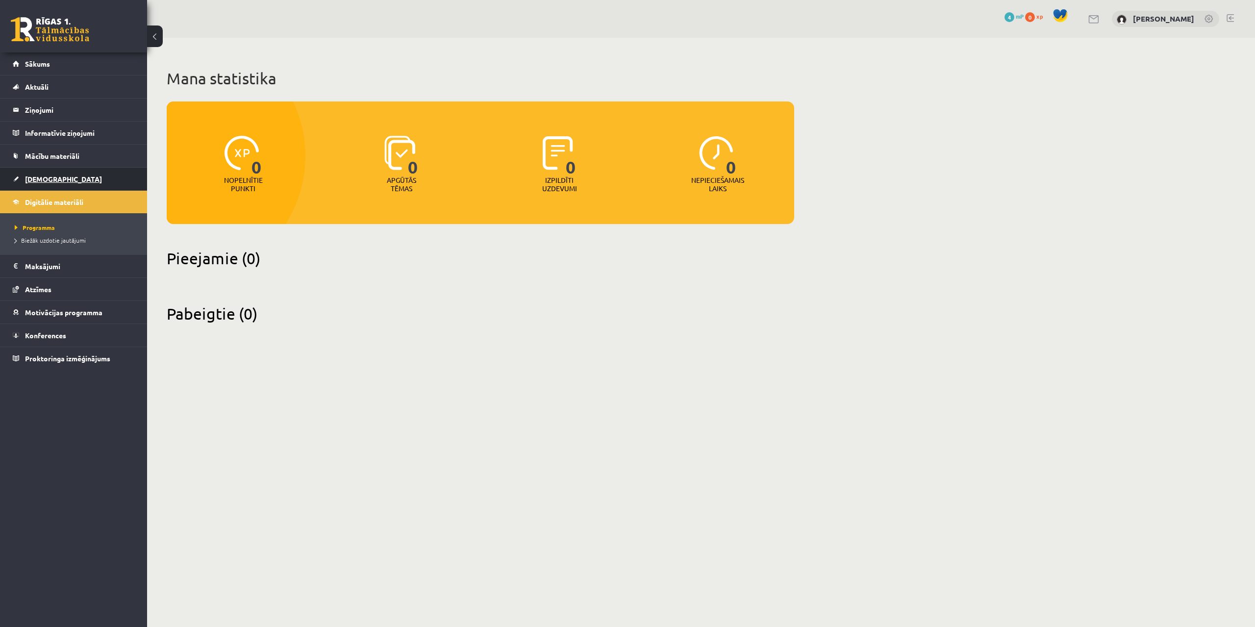
click at [43, 179] on span "[DEMOGRAPHIC_DATA]" at bounding box center [63, 179] width 77 height 9
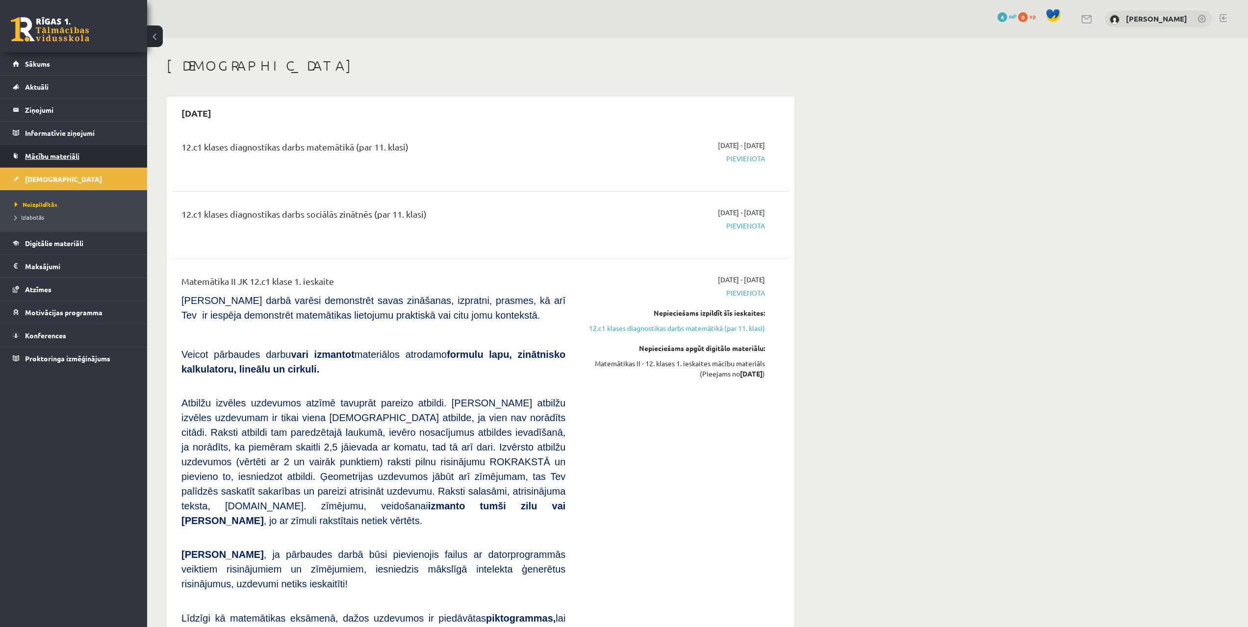
click at [45, 151] on link "Mācību materiāli" at bounding box center [74, 156] width 122 height 23
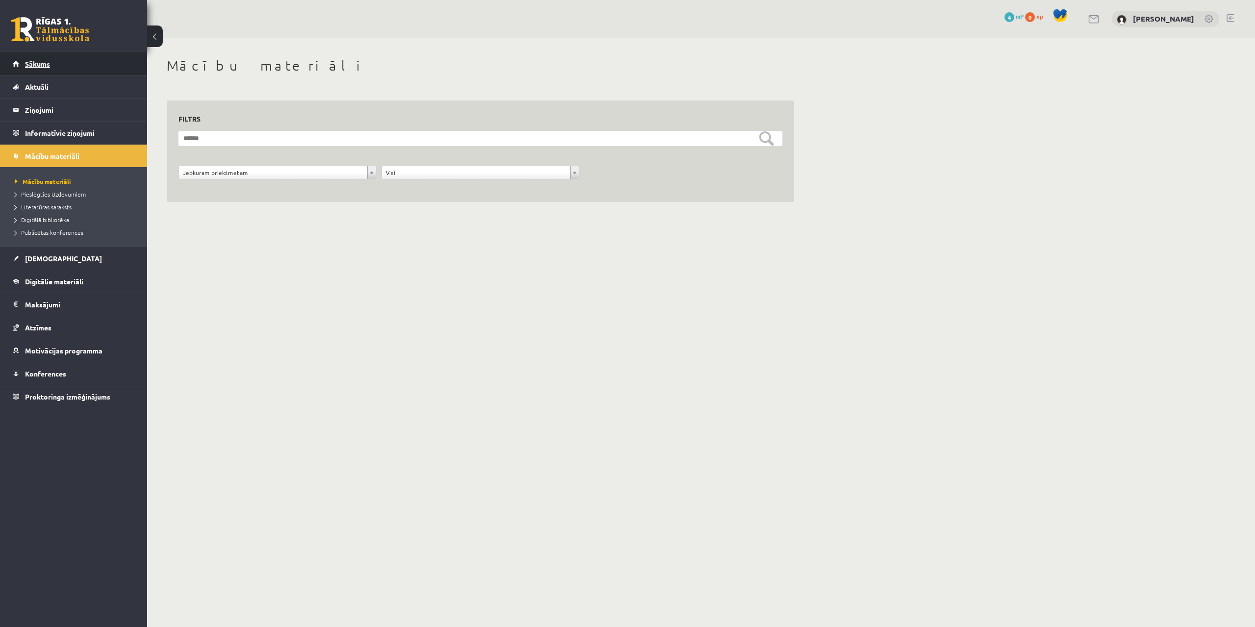
click at [39, 68] on link "Sākums" at bounding box center [74, 63] width 122 height 23
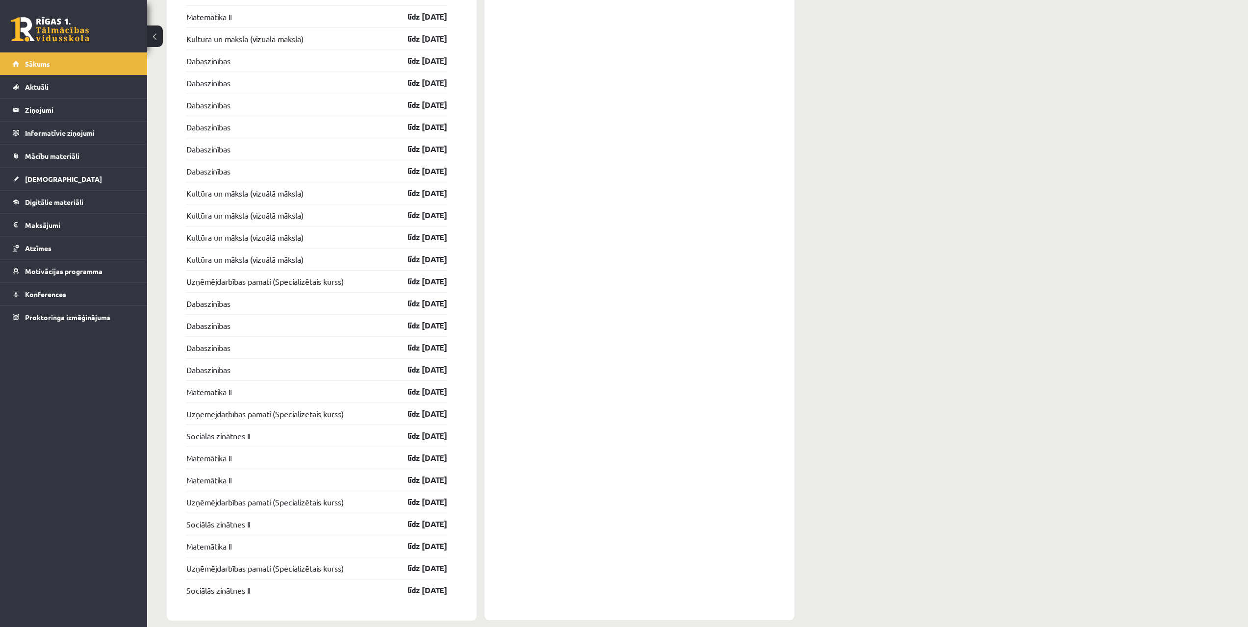
scroll to position [1029, 0]
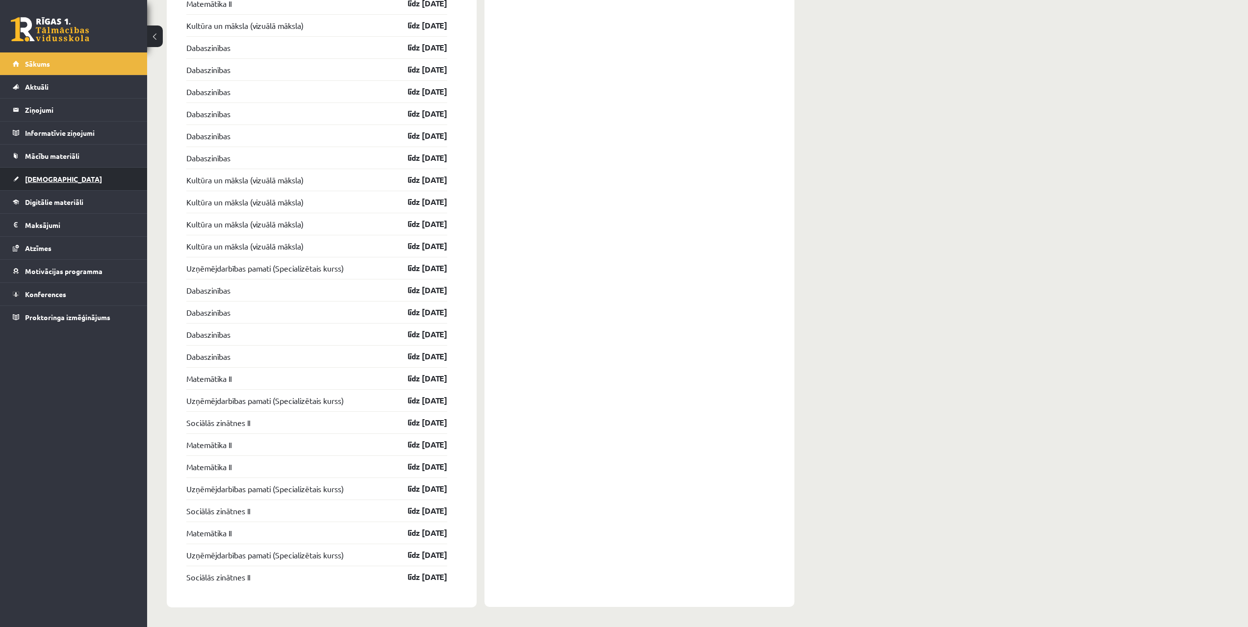
click at [40, 176] on span "[DEMOGRAPHIC_DATA]" at bounding box center [63, 179] width 77 height 9
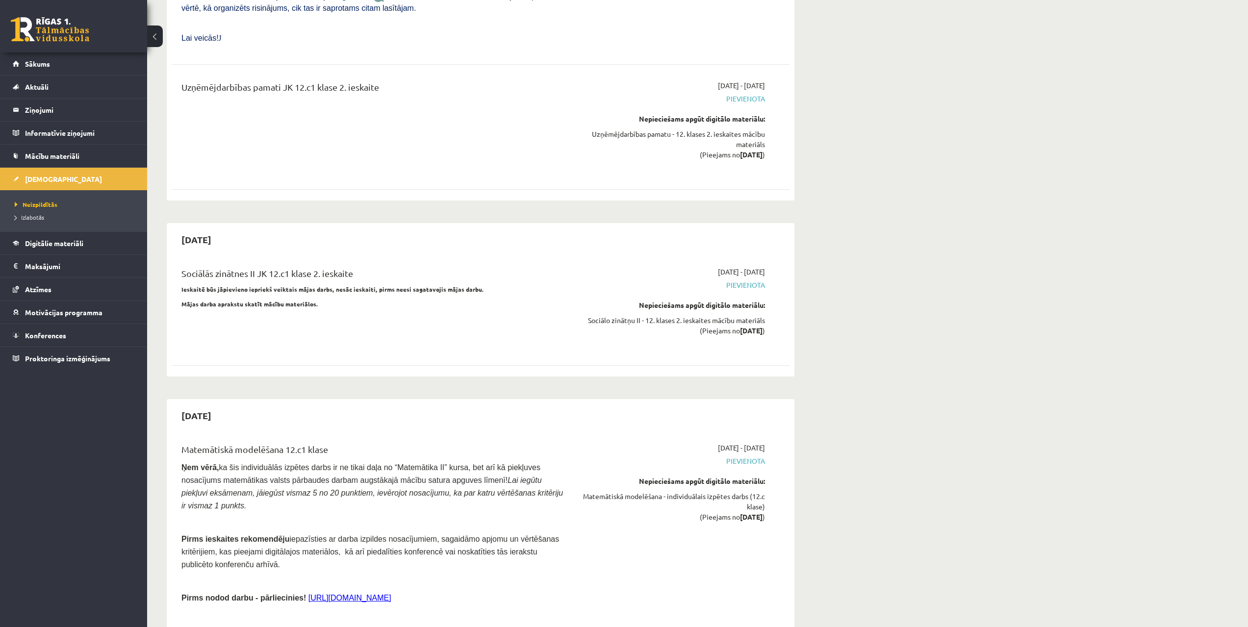
scroll to position [3629, 0]
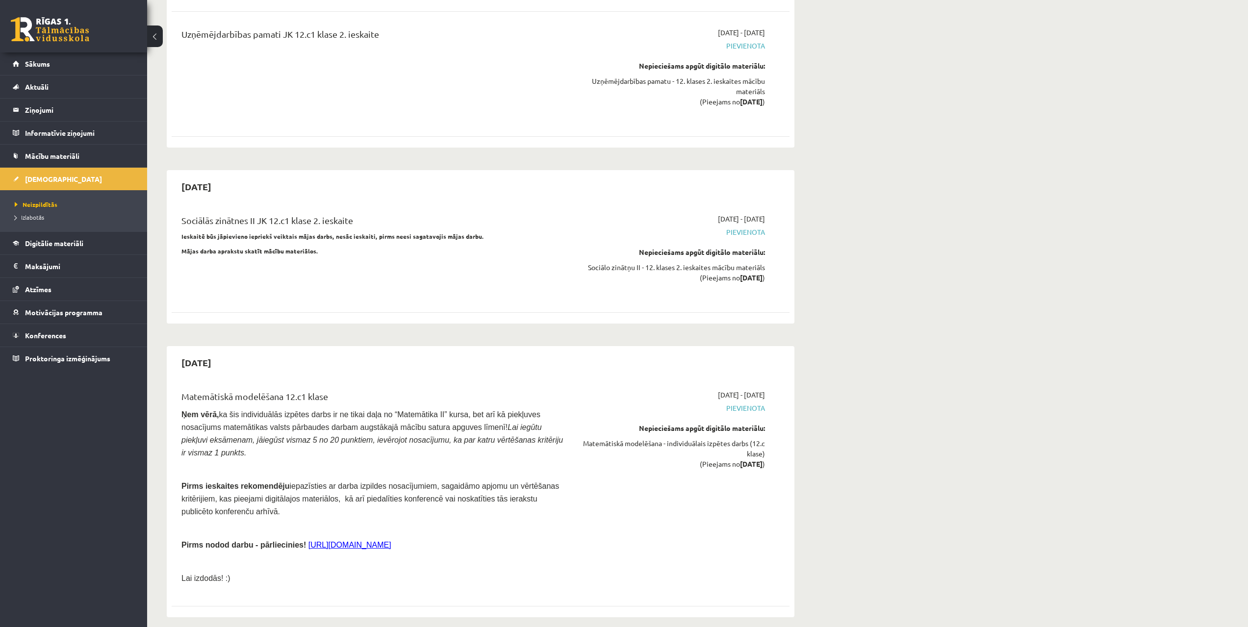
click at [356, 541] on link "[URL][DOMAIN_NAME]" at bounding box center [349, 545] width 83 height 8
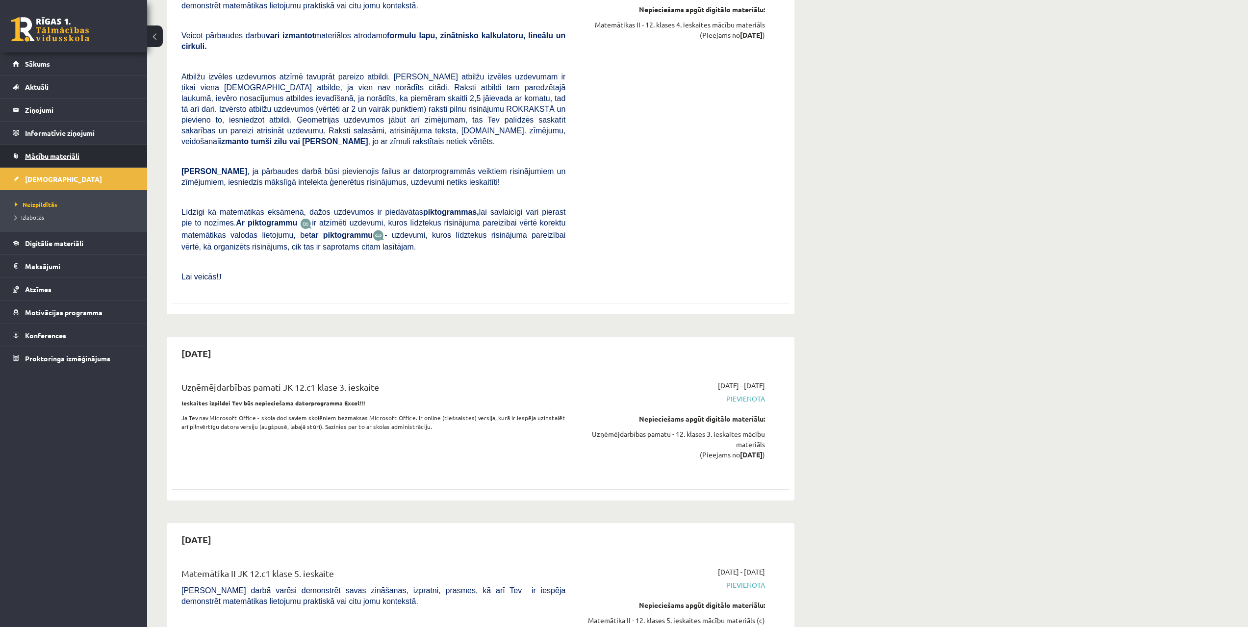
scroll to position [4251, 0]
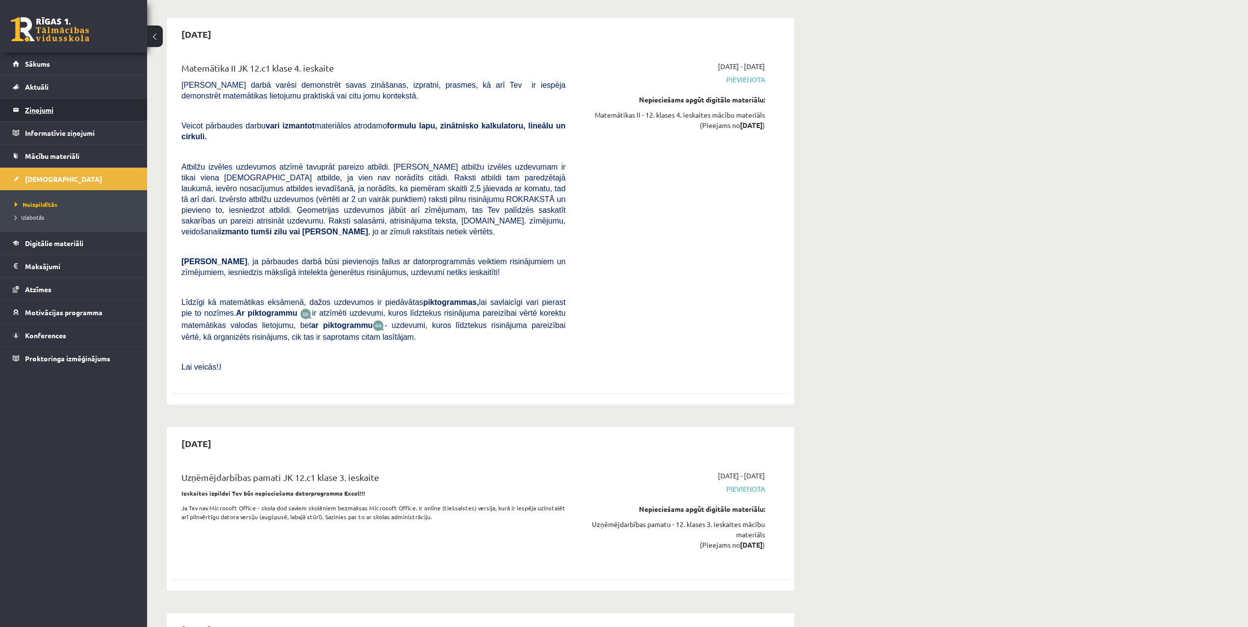
click at [41, 110] on legend "Ziņojumi 0" at bounding box center [80, 110] width 110 height 23
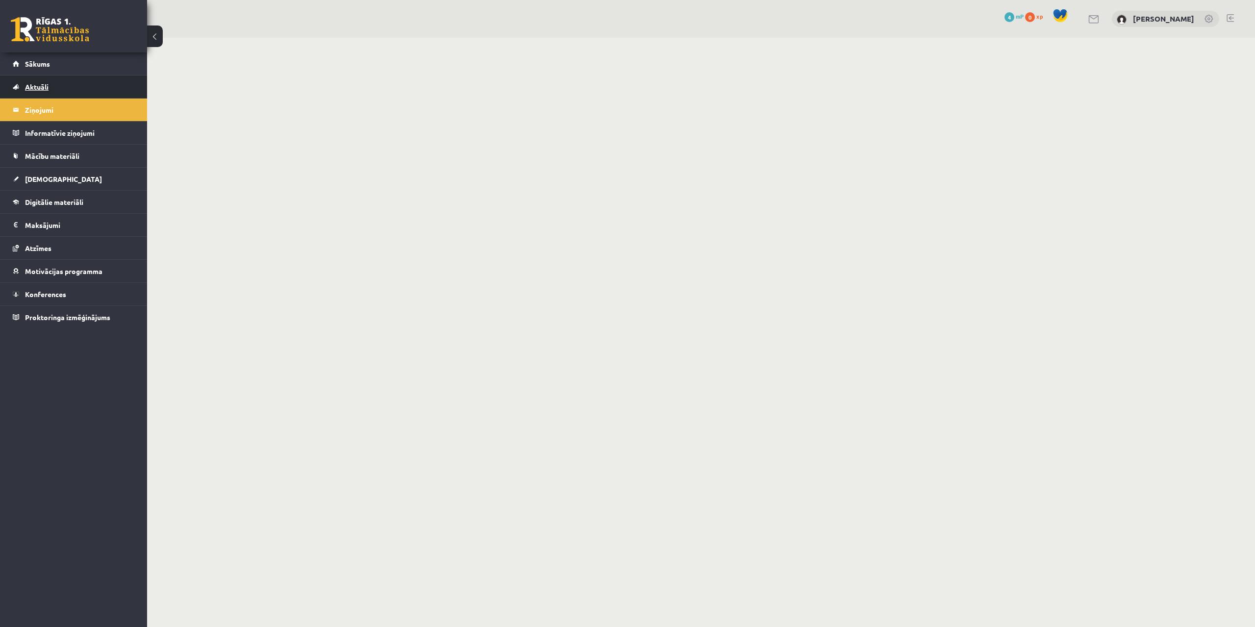
click at [38, 81] on link "Aktuāli" at bounding box center [74, 87] width 122 height 23
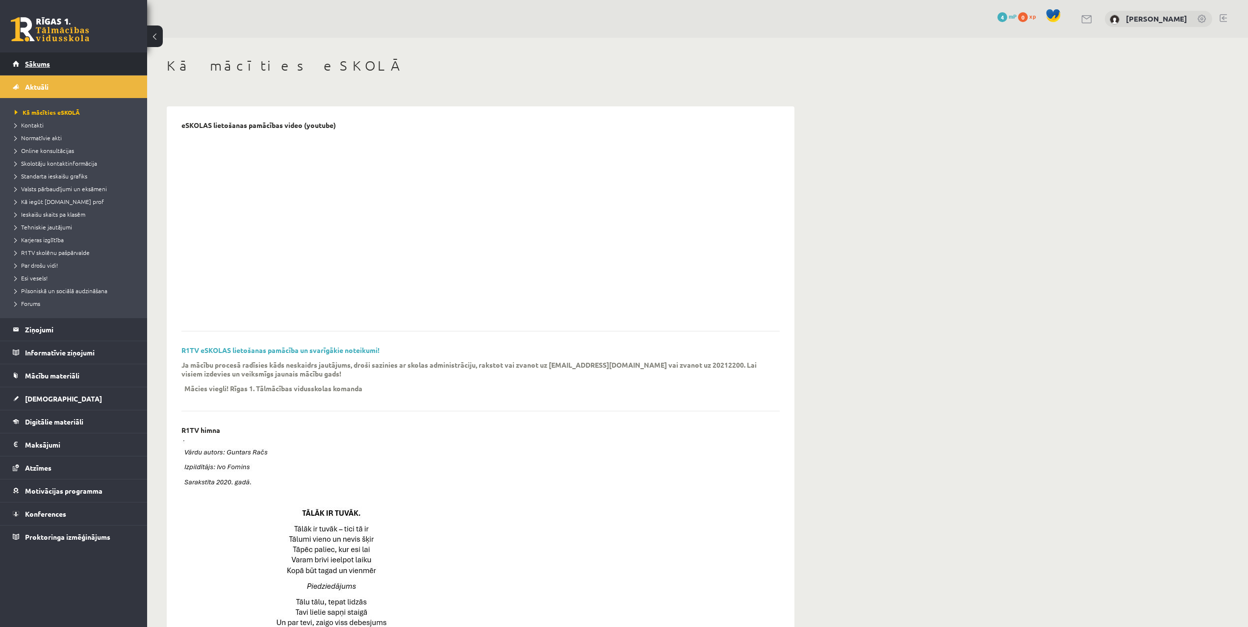
click at [36, 59] on link "Sākums" at bounding box center [74, 63] width 122 height 23
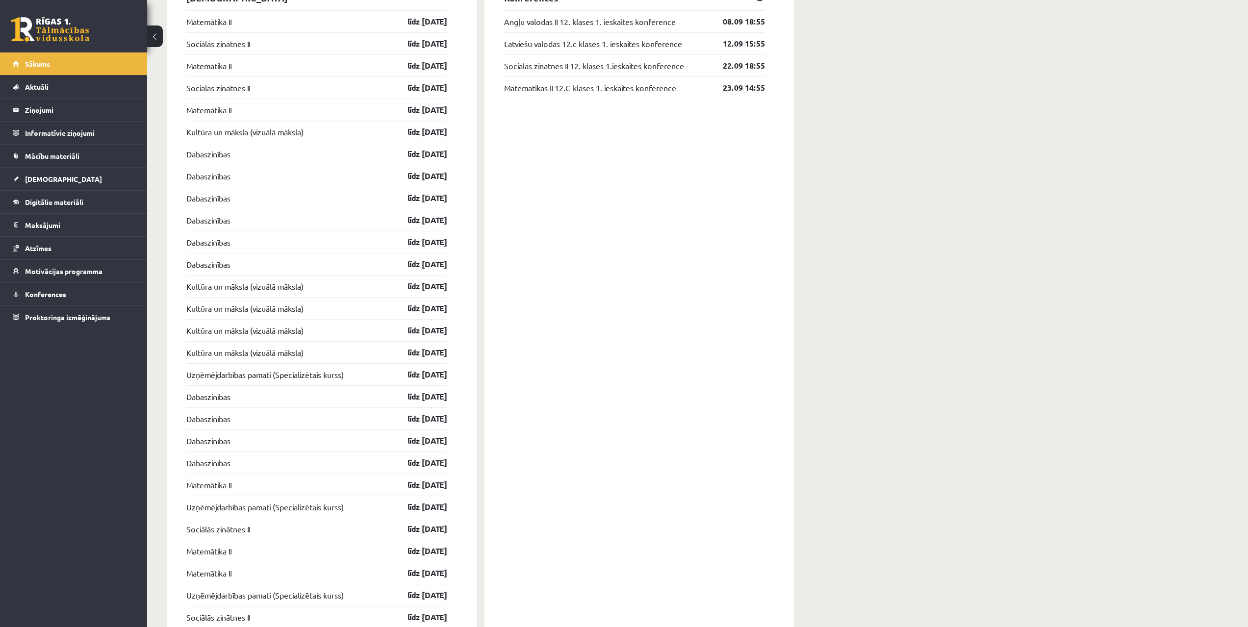
scroll to position [932, 0]
